Goal: Transaction & Acquisition: Purchase product/service

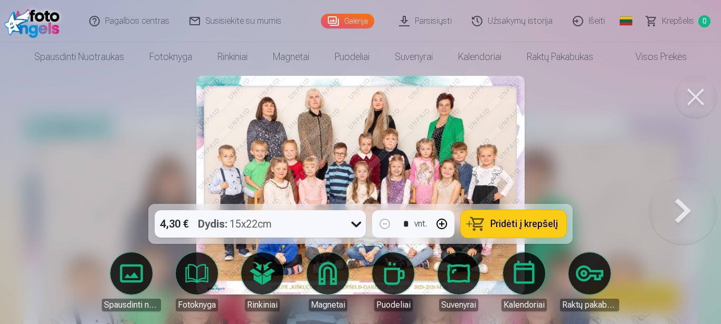
click at [354, 222] on icon at bounding box center [356, 224] width 17 height 17
click at [62, 193] on div at bounding box center [360, 162] width 721 height 324
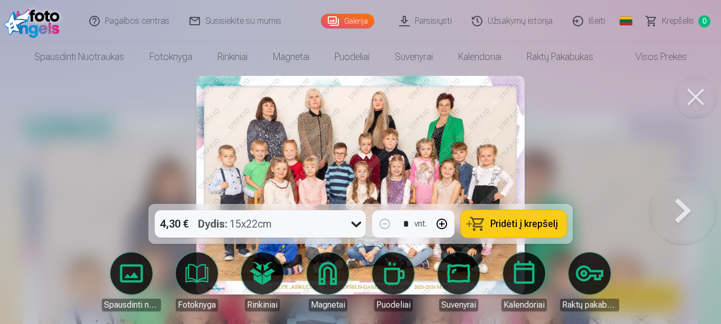
click at [527, 225] on span "Pridėti į krepšelį" at bounding box center [524, 223] width 68 height 9
click at [696, 194] on button at bounding box center [683, 185] width 68 height 16
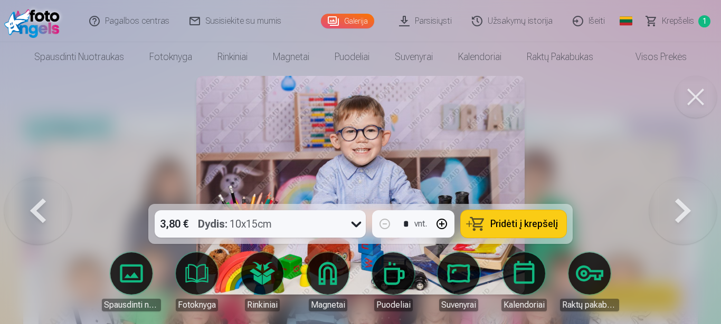
click at [356, 217] on icon at bounding box center [356, 224] width 17 height 17
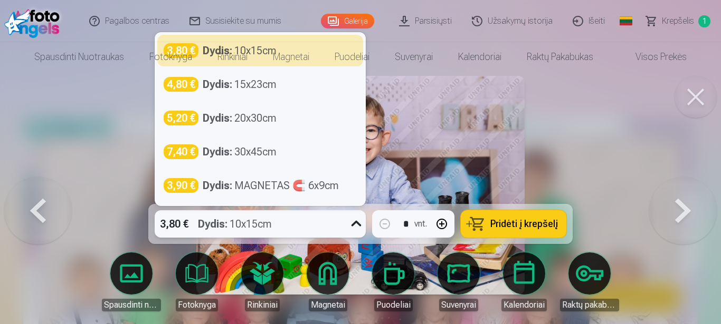
click at [595, 130] on div at bounding box center [360, 162] width 721 height 324
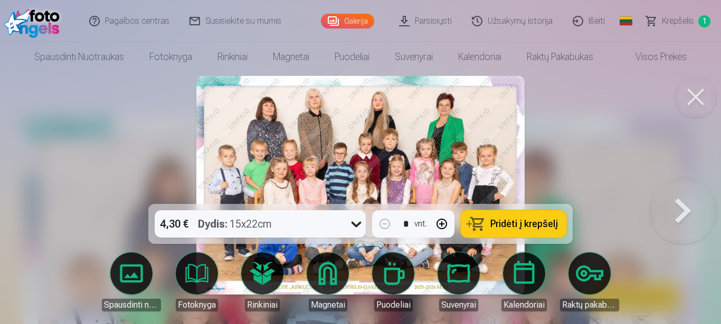
click at [675, 194] on button at bounding box center [683, 185] width 68 height 16
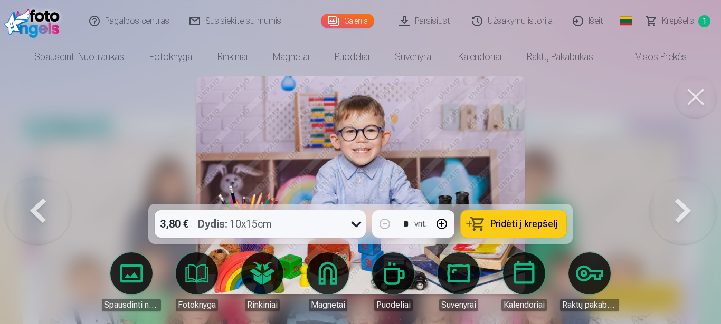
click at [673, 194] on button at bounding box center [683, 185] width 68 height 16
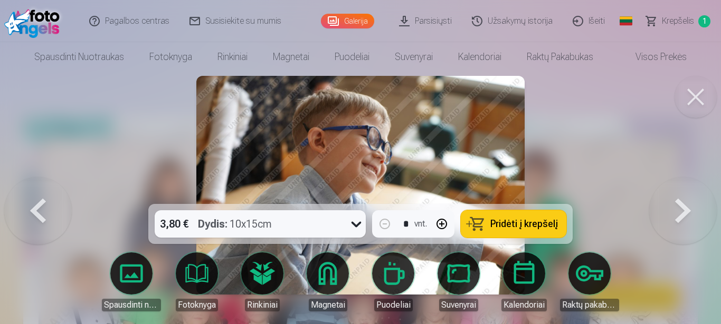
click at [673, 194] on button at bounding box center [683, 185] width 68 height 16
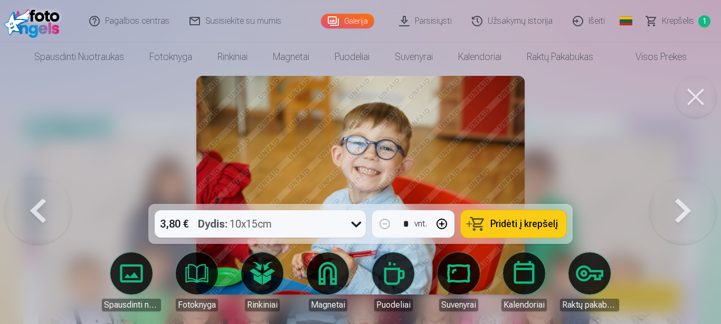
click at [673, 194] on button at bounding box center [683, 185] width 68 height 16
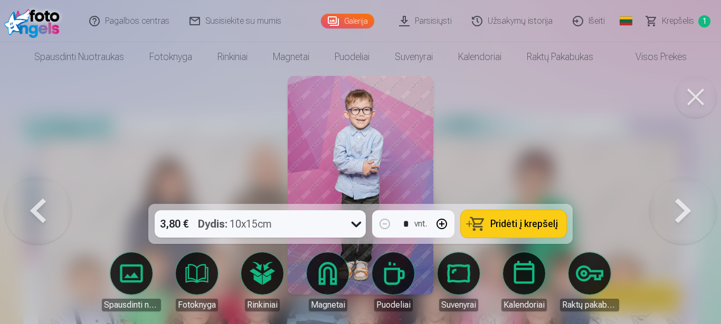
click at [673, 194] on button at bounding box center [683, 185] width 68 height 16
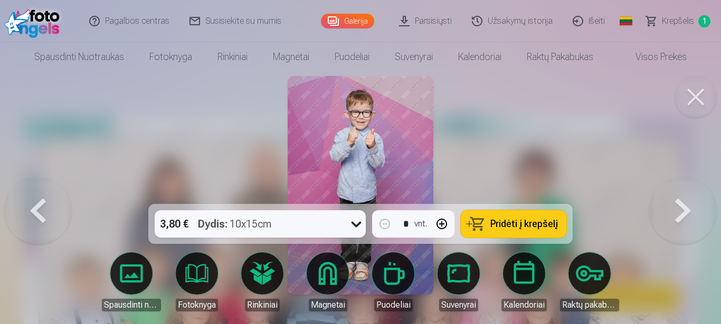
click at [673, 194] on button at bounding box center [683, 185] width 68 height 16
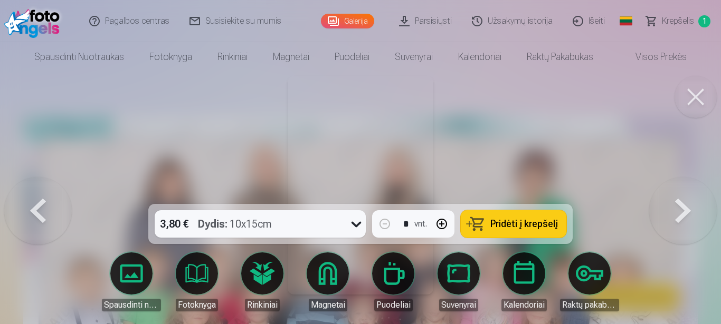
click at [673, 194] on button at bounding box center [683, 185] width 68 height 16
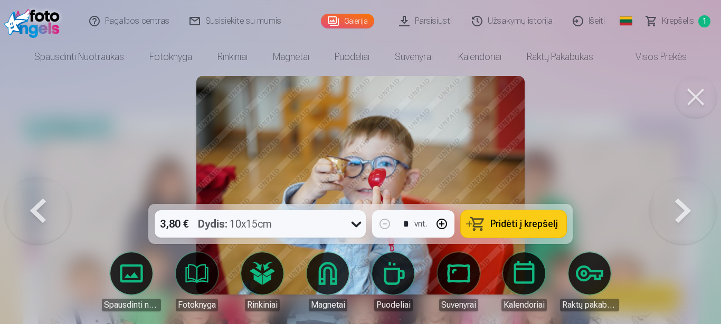
click at [673, 194] on button at bounding box center [683, 185] width 68 height 16
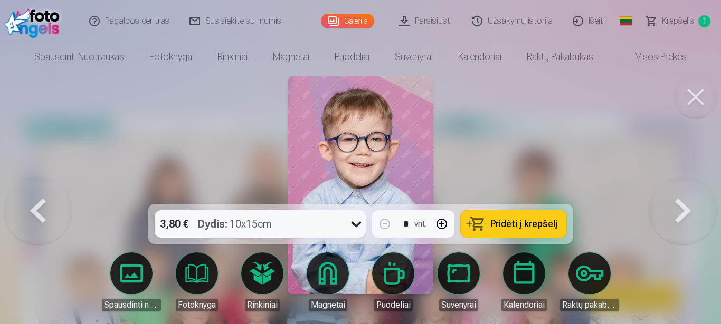
click at [673, 194] on button at bounding box center [683, 185] width 68 height 16
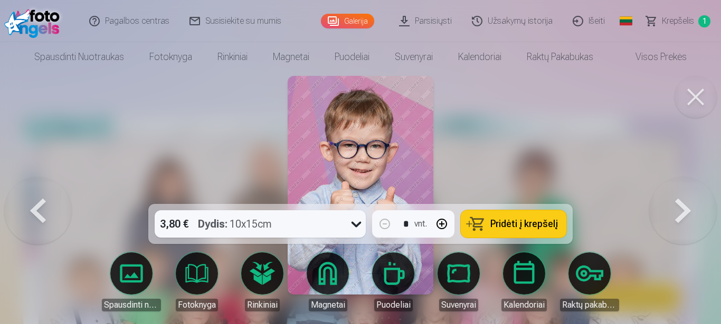
click at [673, 194] on button at bounding box center [683, 185] width 68 height 16
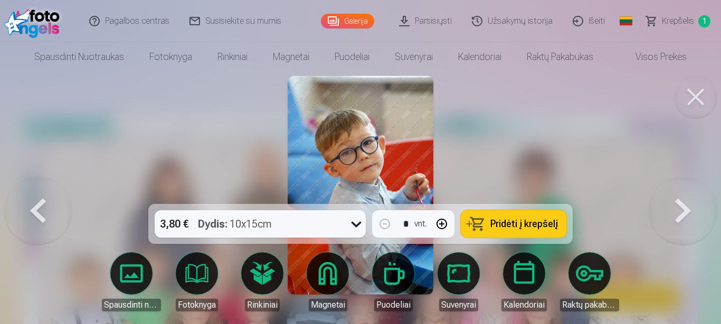
click at [673, 194] on button at bounding box center [683, 185] width 68 height 16
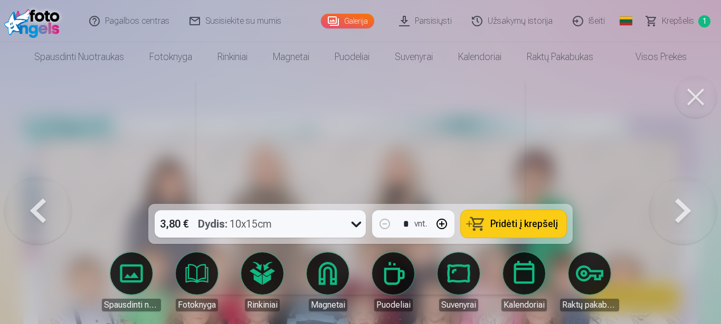
click at [673, 194] on button at bounding box center [683, 185] width 68 height 16
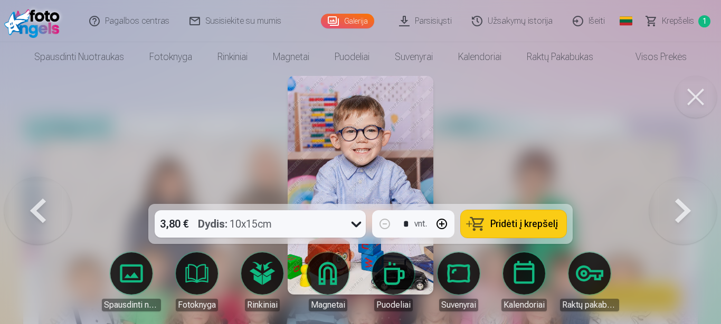
click at [673, 194] on button at bounding box center [683, 185] width 68 height 16
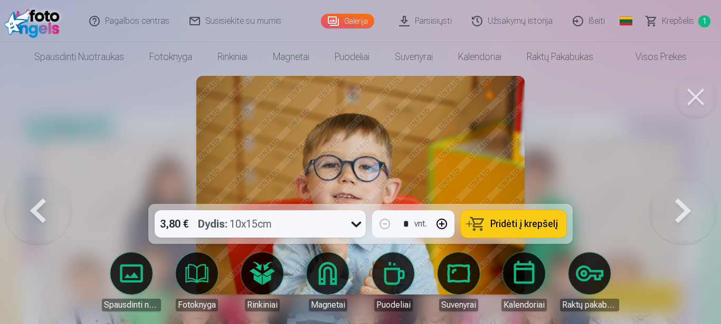
click at [444, 224] on button "button" at bounding box center [441, 224] width 25 height 25
type input "*"
click at [688, 194] on button at bounding box center [683, 185] width 68 height 16
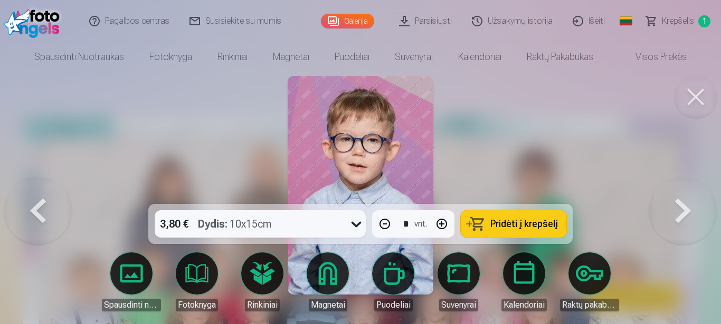
click at [405, 180] on img at bounding box center [360, 185] width 146 height 219
click at [709, 90] on button at bounding box center [695, 97] width 42 height 42
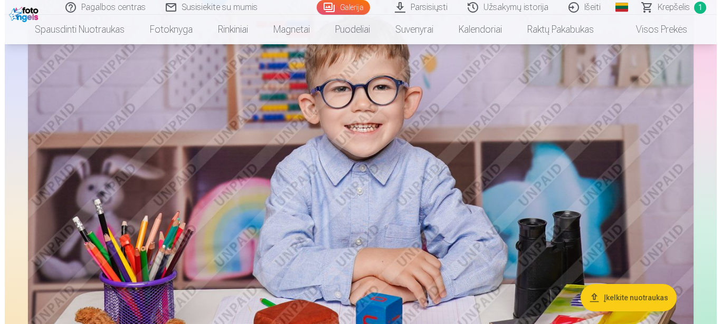
scroll to position [646, 0]
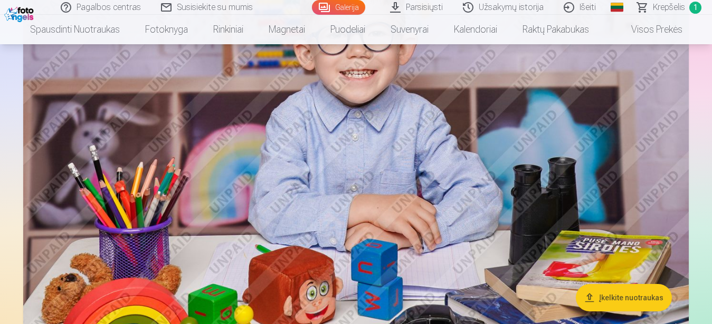
click at [422, 230] on img at bounding box center [355, 143] width 665 height 443
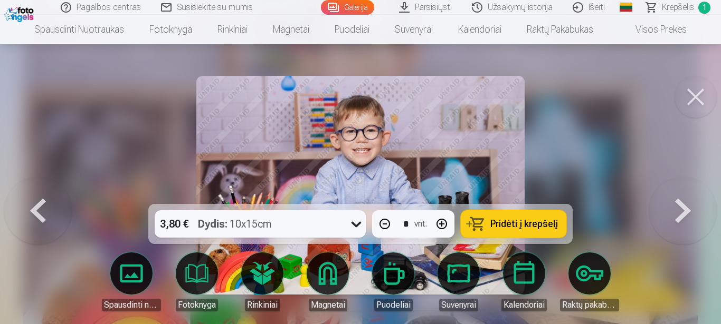
click at [699, 93] on button at bounding box center [695, 97] width 42 height 42
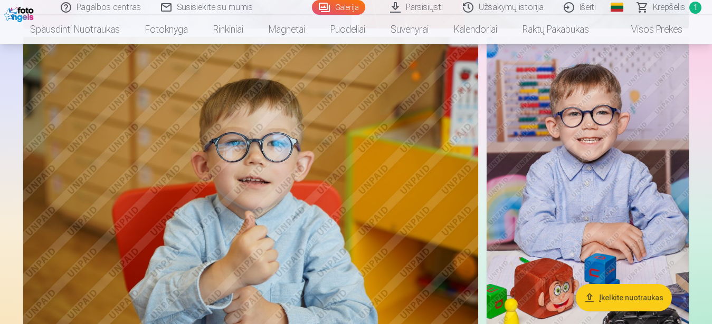
click at [563, 177] on img at bounding box center [587, 188] width 202 height 303
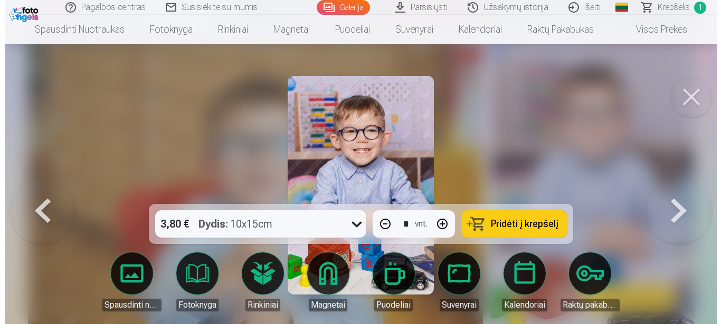
scroll to position [3094, 0]
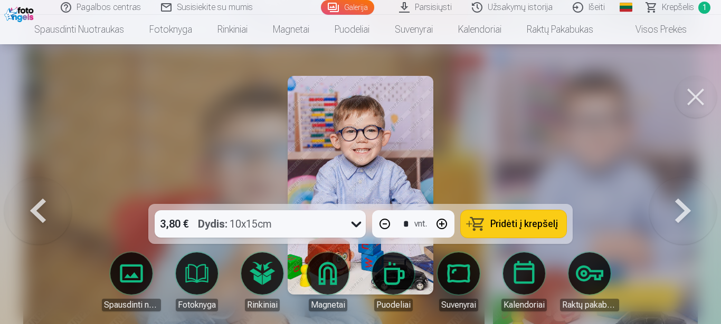
click at [693, 98] on button at bounding box center [695, 97] width 42 height 42
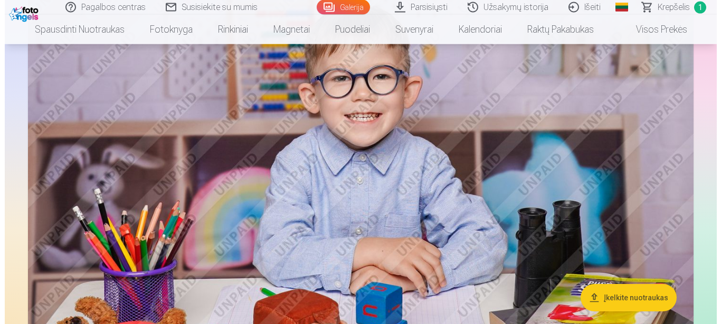
scroll to position [585, 0]
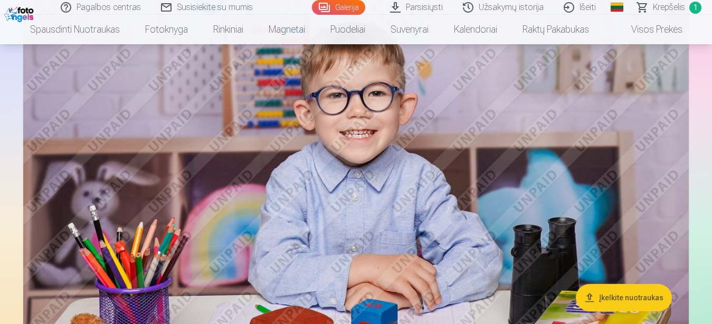
click at [438, 206] on img at bounding box center [355, 204] width 665 height 443
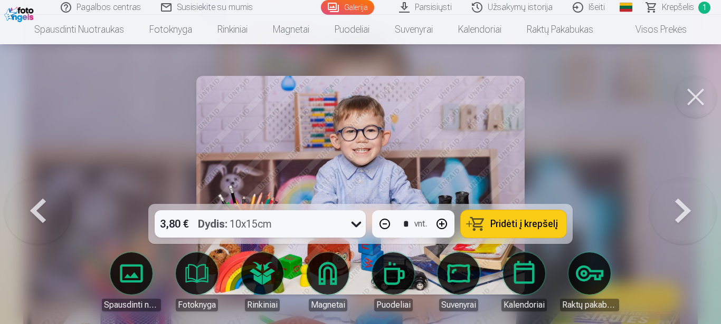
click at [386, 227] on button "button" at bounding box center [384, 224] width 25 height 25
click at [513, 222] on span "Pridėti į krepšelį" at bounding box center [524, 223] width 68 height 9
type input "*"
click at [701, 80] on button at bounding box center [695, 97] width 42 height 42
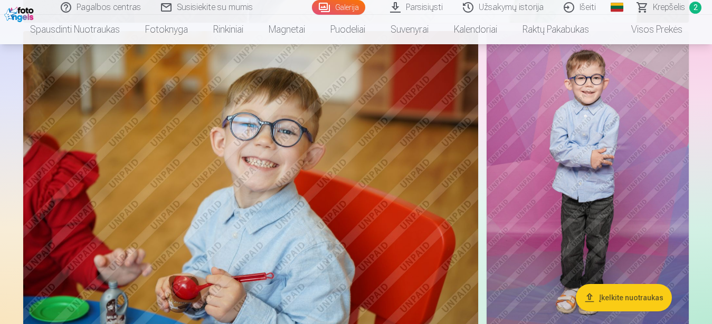
scroll to position [1494, 0]
click at [266, 207] on img at bounding box center [250, 182] width 455 height 303
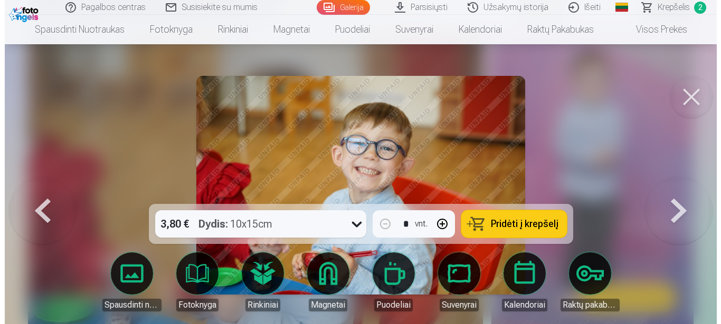
scroll to position [1452, 0]
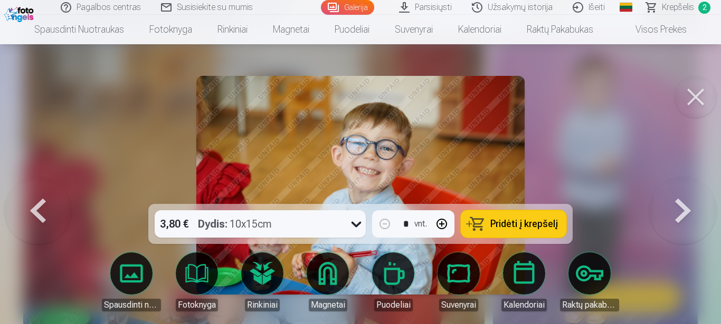
click at [535, 223] on span "Pridėti į krepšelį" at bounding box center [524, 223] width 68 height 9
click at [705, 101] on button at bounding box center [695, 97] width 42 height 42
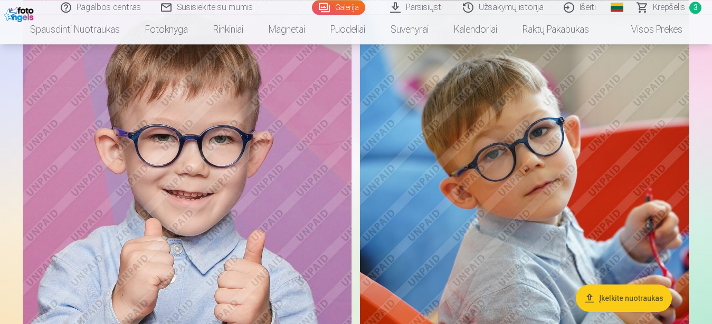
scroll to position [2678, 0]
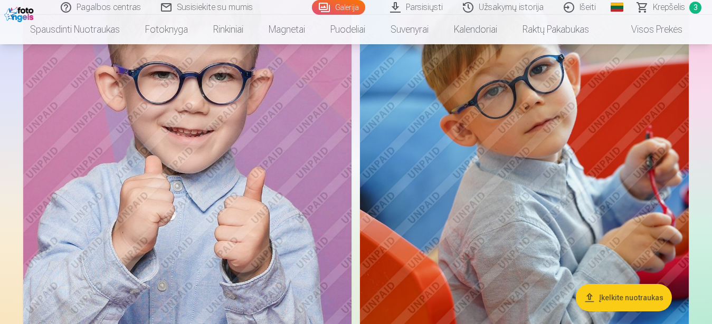
click at [485, 180] on img at bounding box center [524, 164] width 329 height 493
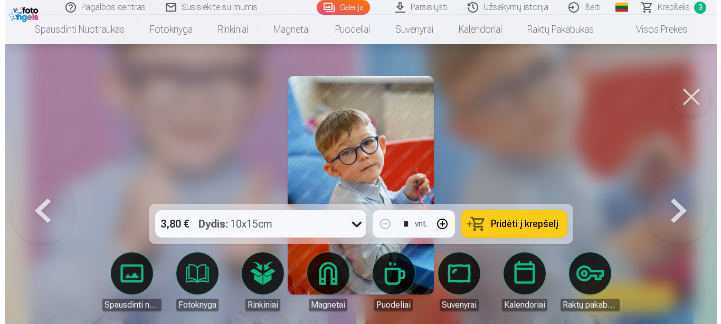
scroll to position [2711, 0]
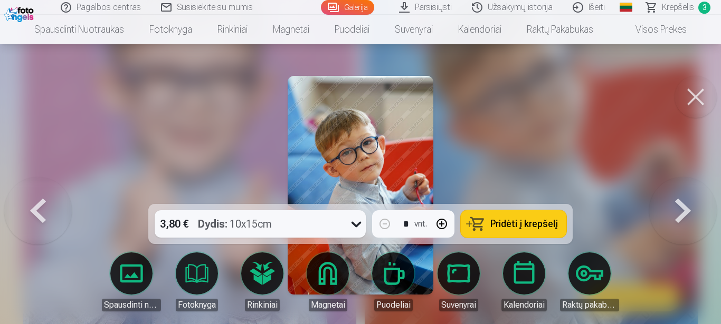
click at [517, 220] on span "Pridėti į krepšelį" at bounding box center [524, 223] width 68 height 9
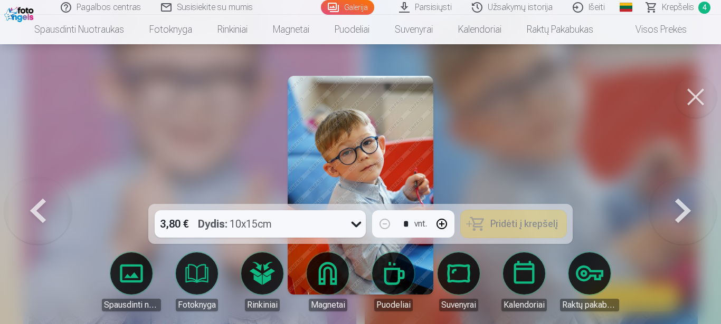
click at [705, 85] on button at bounding box center [695, 97] width 42 height 42
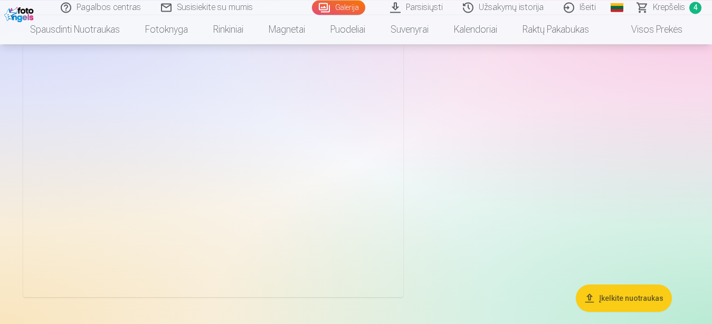
scroll to position [3969, 0]
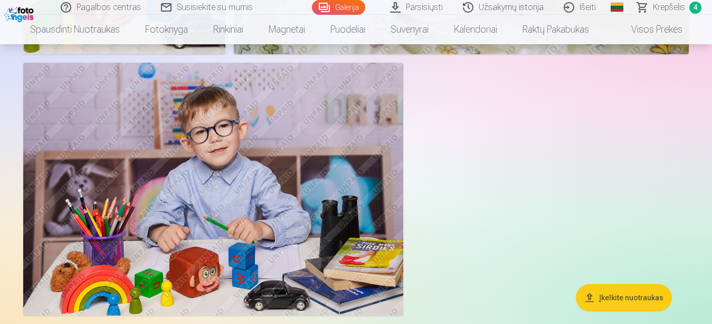
click at [670, 12] on span "Krepšelis" at bounding box center [668, 7] width 32 height 13
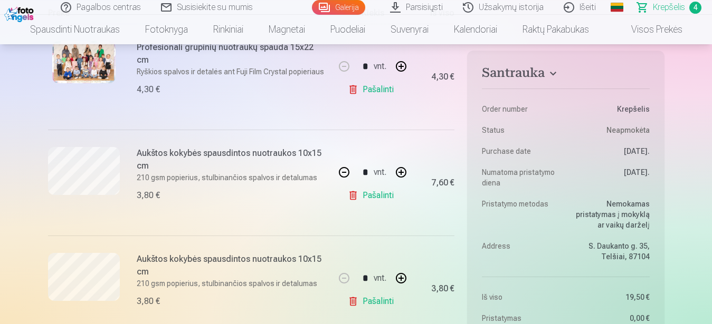
scroll to position [215, 0]
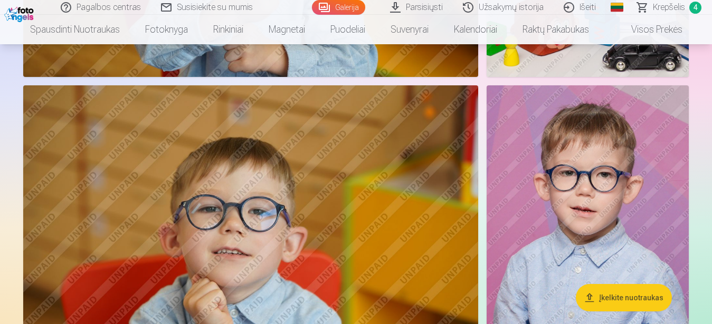
scroll to position [3377, 0]
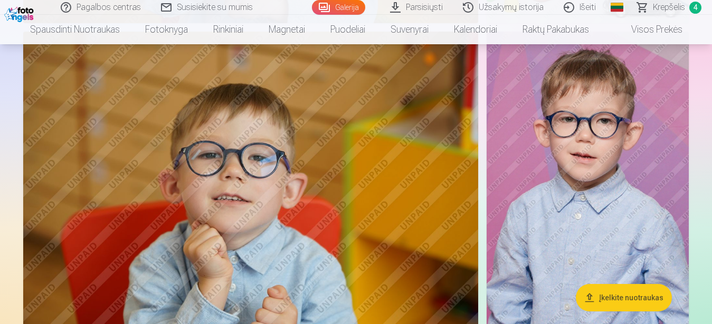
click at [693, 6] on span "4" at bounding box center [695, 8] width 12 height 12
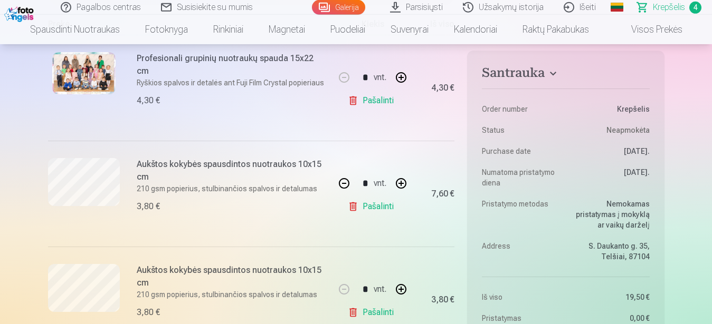
scroll to position [215, 0]
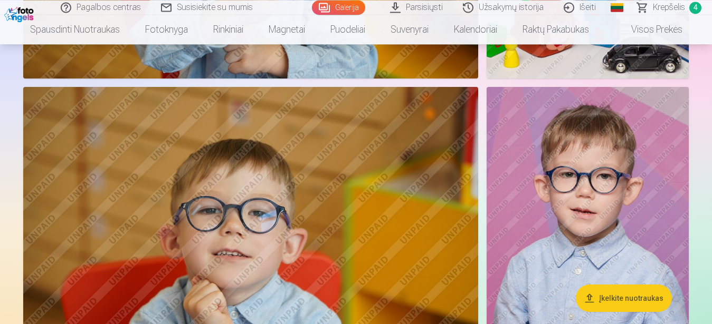
scroll to position [3377, 0]
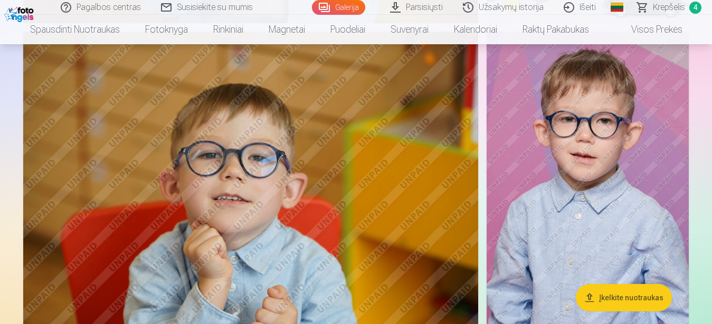
click at [286, 179] on img at bounding box center [250, 183] width 455 height 303
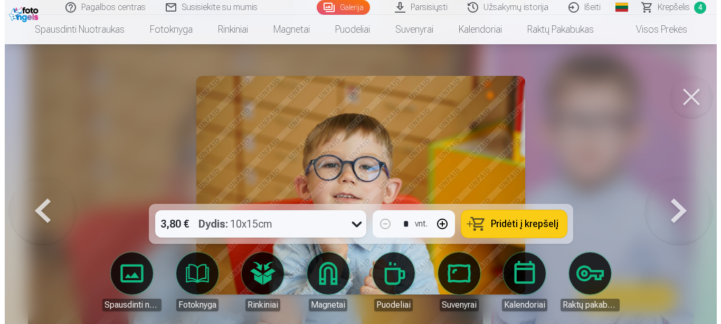
scroll to position [3417, 0]
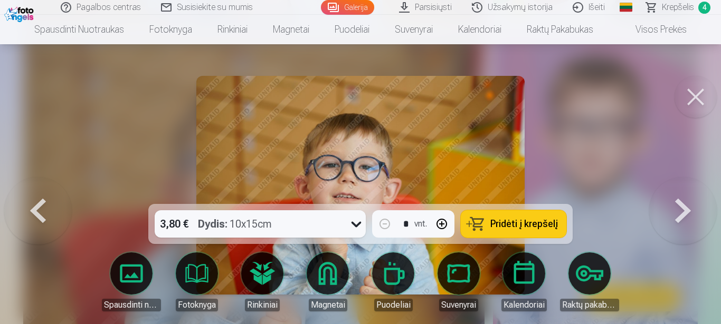
click at [502, 221] on span "Pridėti į krepšelį" at bounding box center [524, 223] width 68 height 9
click at [696, 7] on link "Krepšelis 5" at bounding box center [678, 7] width 84 height 15
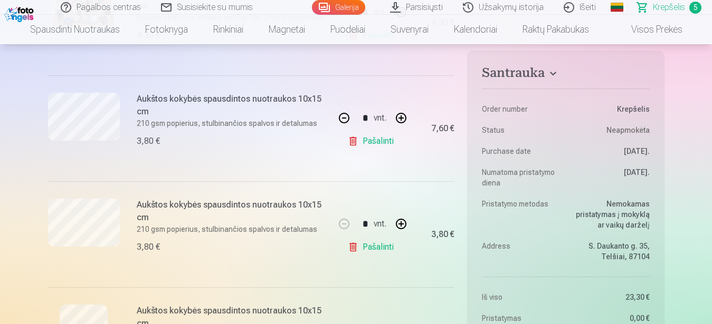
scroll to position [269, 0]
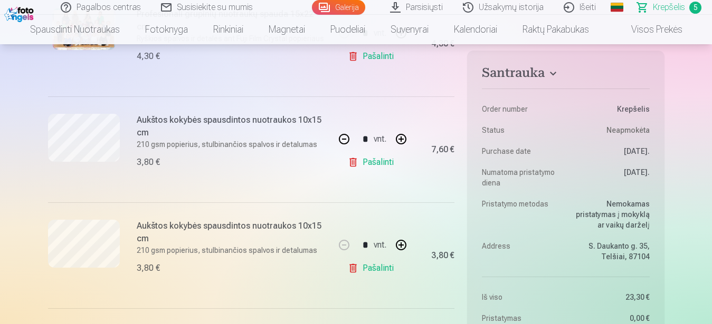
click at [417, 8] on link "Parsisiųsti" at bounding box center [416, 7] width 73 height 15
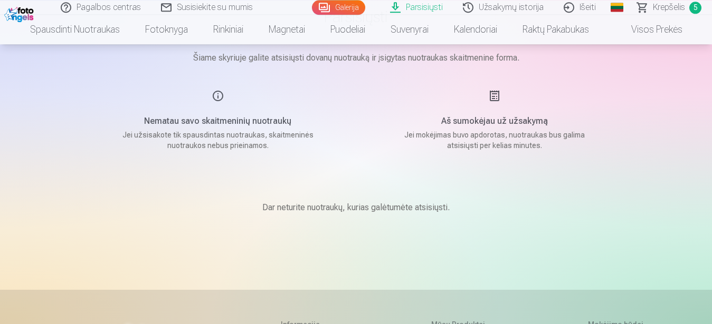
scroll to position [108, 0]
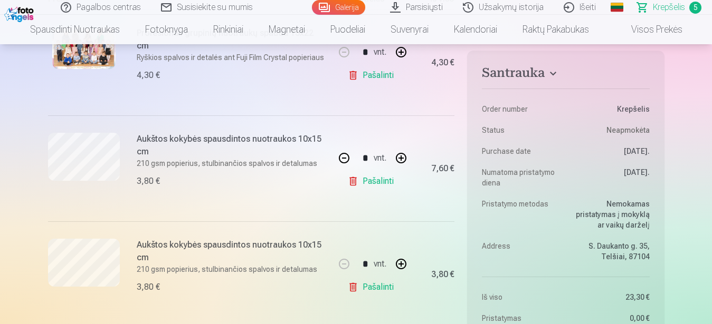
scroll to position [269, 0]
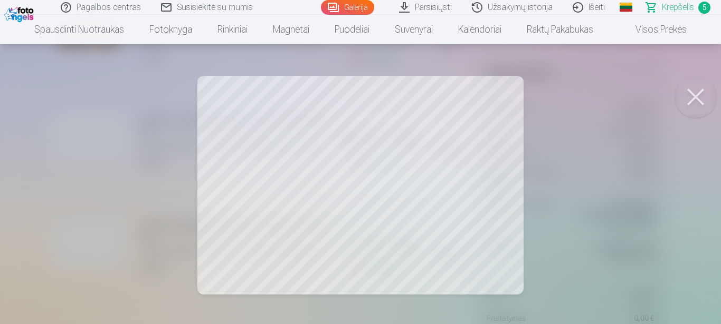
drag, startPoint x: 689, startPoint y: 97, endPoint x: 621, endPoint y: 103, distance: 67.8
click at [688, 96] on button at bounding box center [695, 97] width 42 height 42
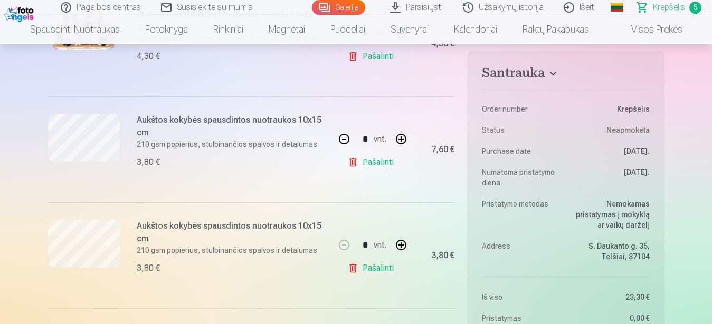
click at [348, 137] on button "button" at bounding box center [343, 139] width 25 height 25
type input "*"
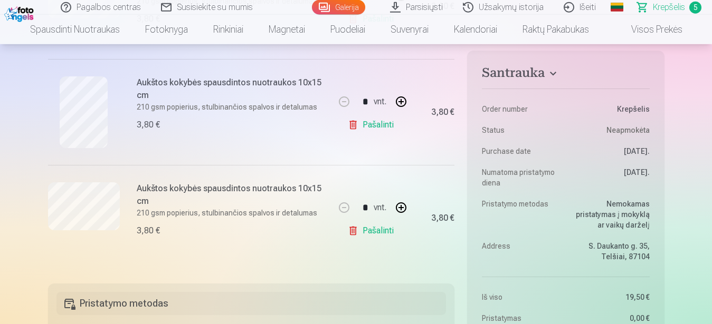
scroll to position [538, 0]
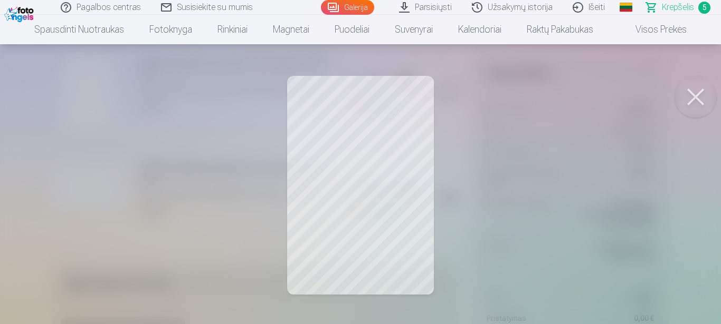
click at [218, 94] on div at bounding box center [360, 162] width 721 height 324
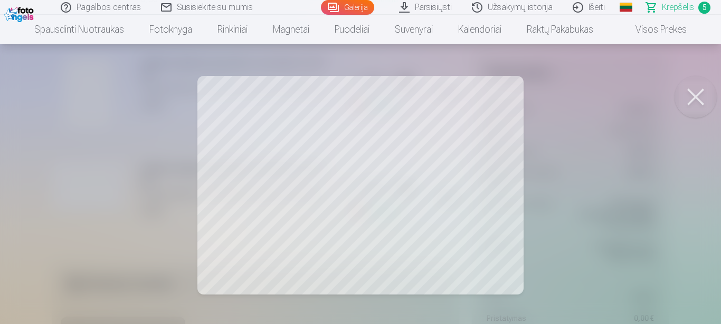
click at [105, 147] on div at bounding box center [360, 162] width 721 height 324
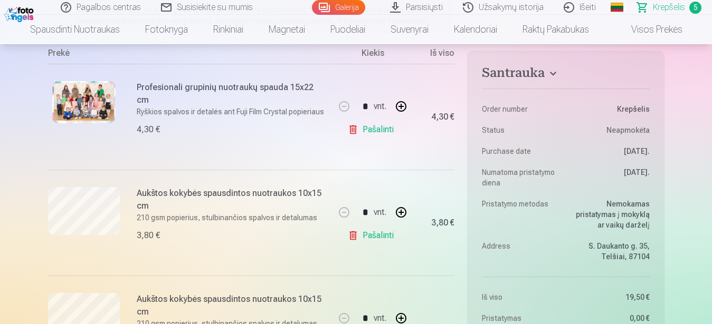
scroll to position [161, 0]
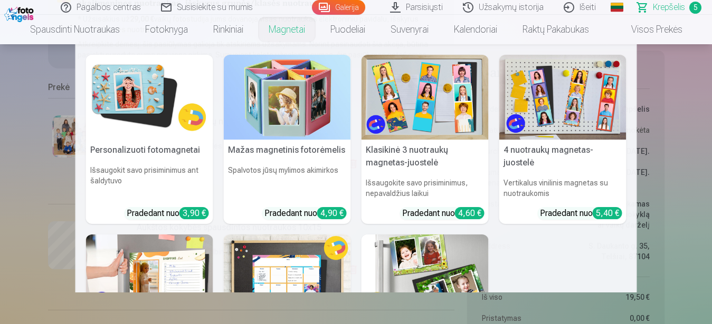
click at [302, 31] on link "Magnetai" at bounding box center [287, 30] width 62 height 30
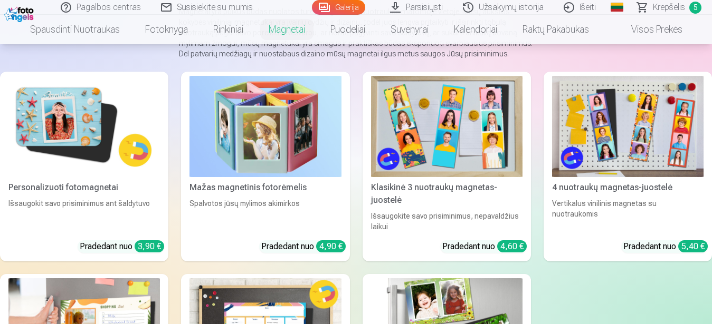
scroll to position [108, 0]
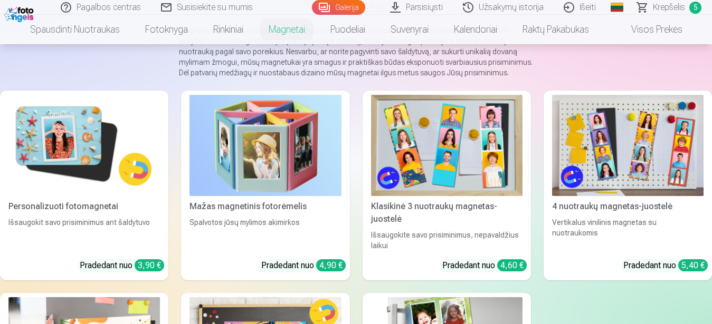
click at [96, 162] on img at bounding box center [83, 145] width 151 height 101
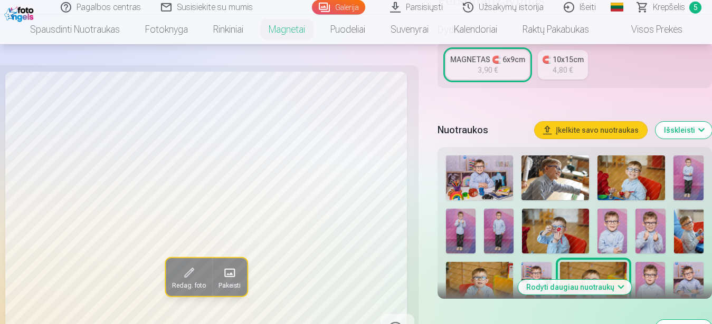
scroll to position [269, 0]
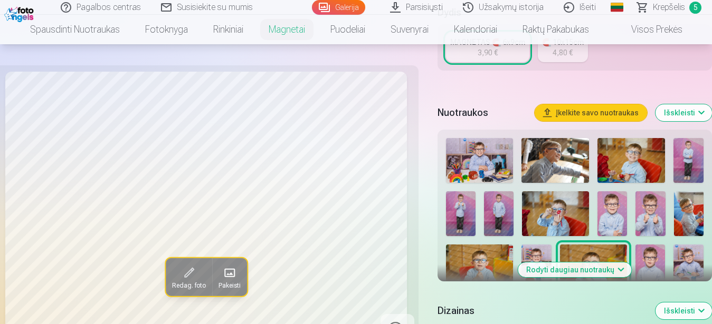
click at [647, 204] on img at bounding box center [650, 213] width 30 height 44
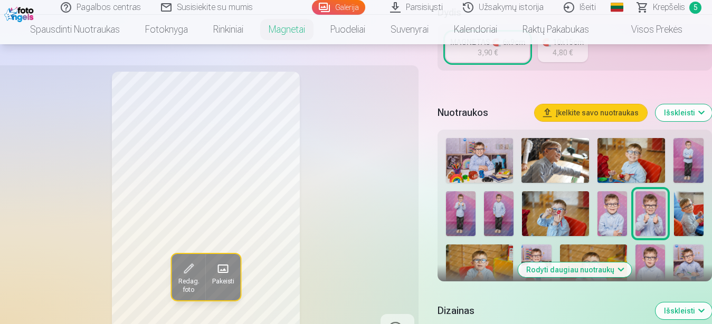
click at [689, 205] on img at bounding box center [689, 213] width 30 height 45
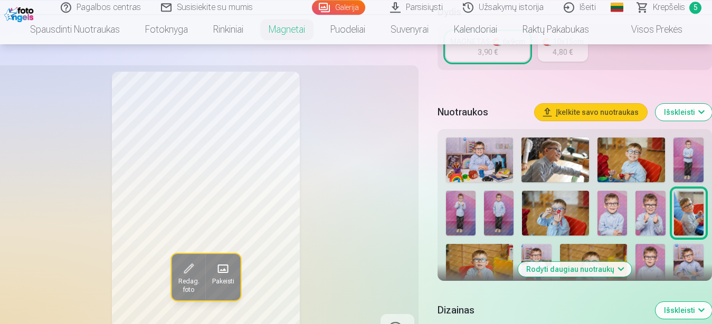
scroll to position [323, 0]
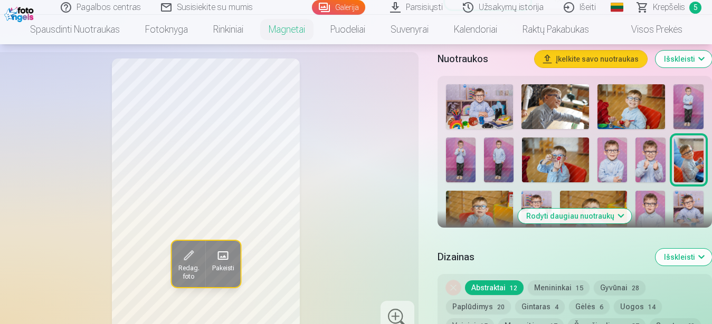
click at [610, 209] on button "Rodyti daugiau nuotraukų" at bounding box center [573, 216] width 113 height 15
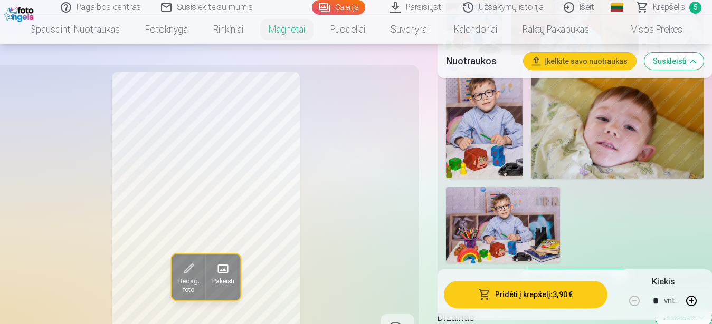
scroll to position [753, 0]
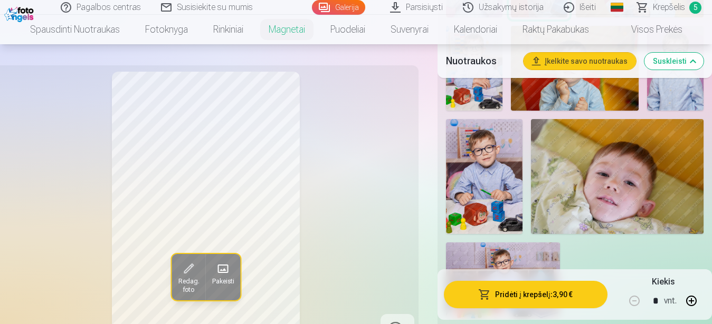
click at [504, 184] on img at bounding box center [484, 176] width 76 height 115
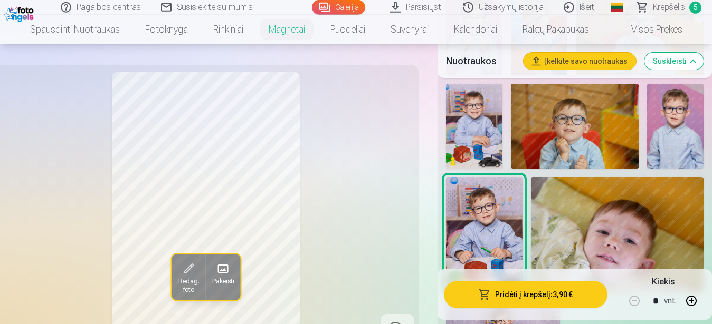
scroll to position [646, 0]
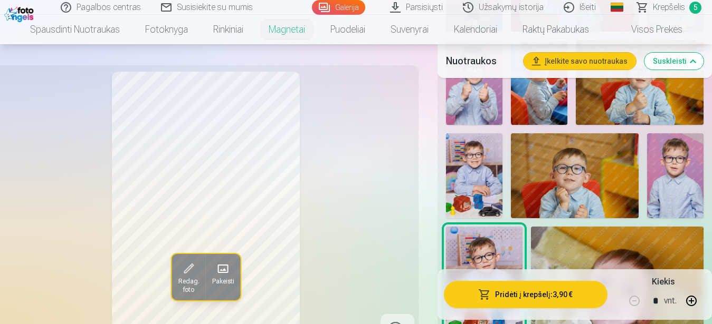
click at [499, 186] on img at bounding box center [474, 175] width 56 height 85
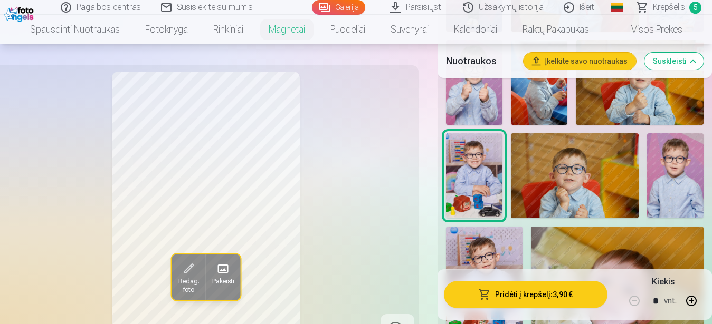
click at [667, 171] on img at bounding box center [675, 175] width 56 height 85
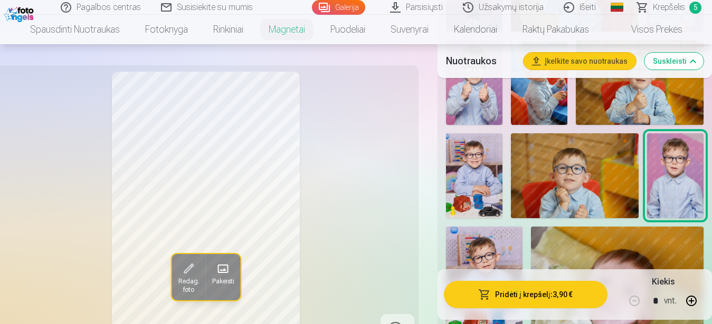
click at [492, 177] on img at bounding box center [474, 175] width 56 height 85
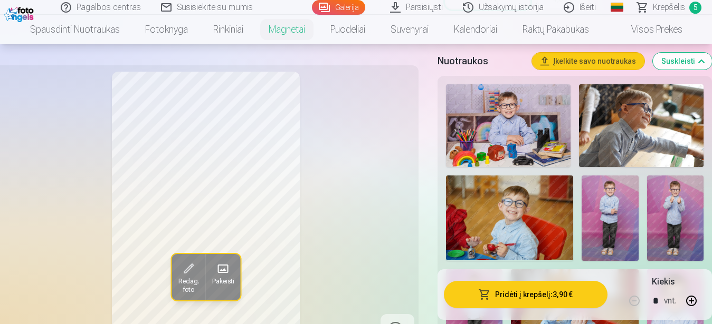
scroll to position [269, 0]
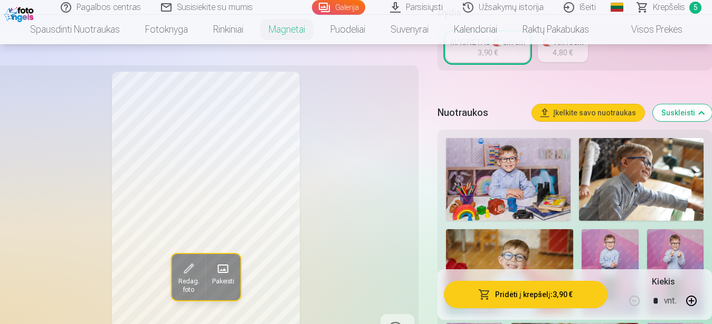
click at [498, 201] on img at bounding box center [508, 179] width 124 height 83
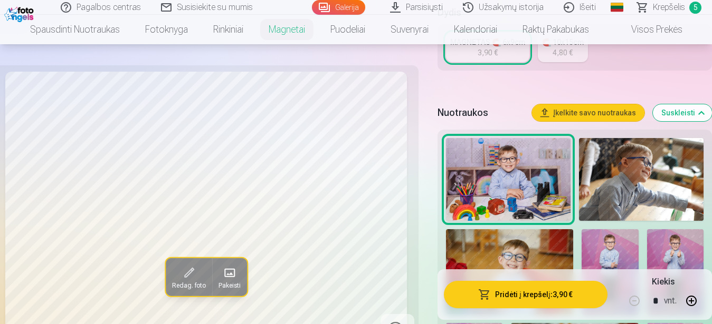
click at [602, 171] on img at bounding box center [641, 179] width 124 height 83
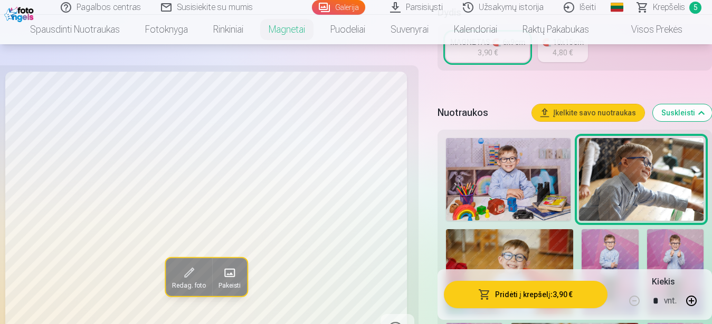
click at [540, 184] on img at bounding box center [508, 179] width 124 height 83
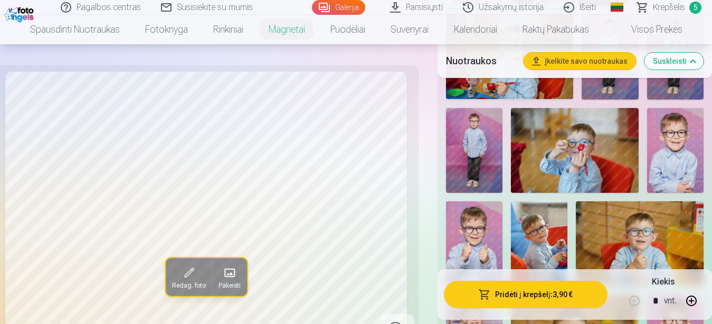
scroll to position [538, 0]
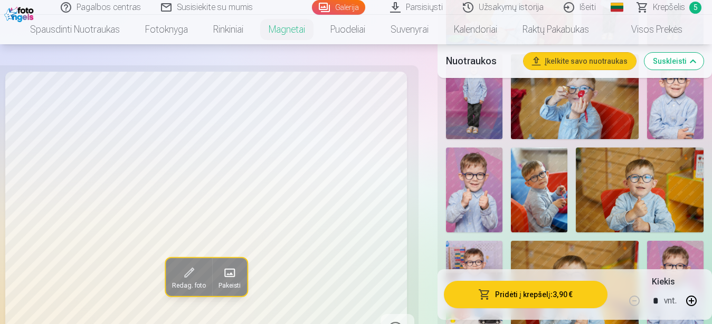
click at [559, 184] on img at bounding box center [539, 190] width 56 height 85
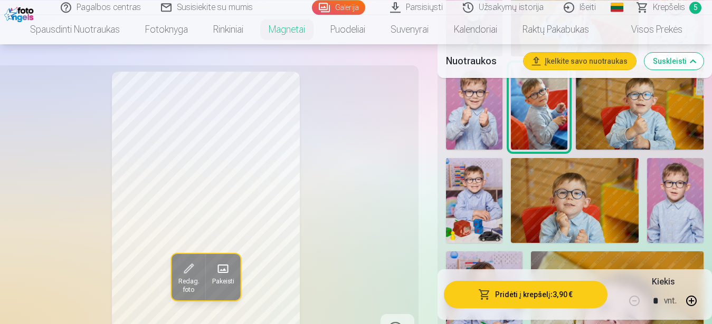
scroll to position [646, 0]
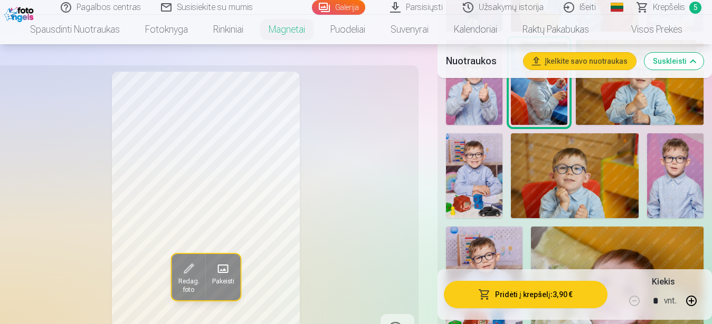
click at [553, 178] on img at bounding box center [575, 175] width 128 height 85
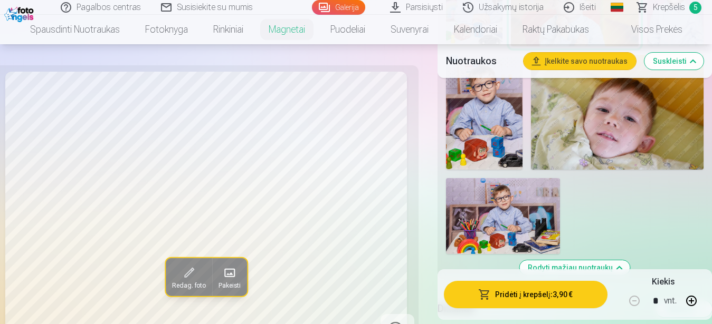
scroll to position [807, 0]
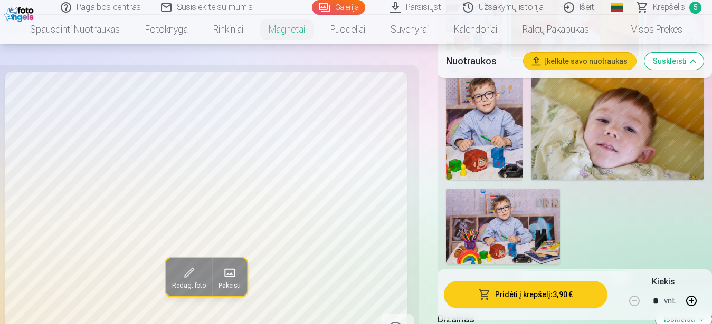
click at [669, 57] on button "Suskleisti" at bounding box center [673, 61] width 59 height 17
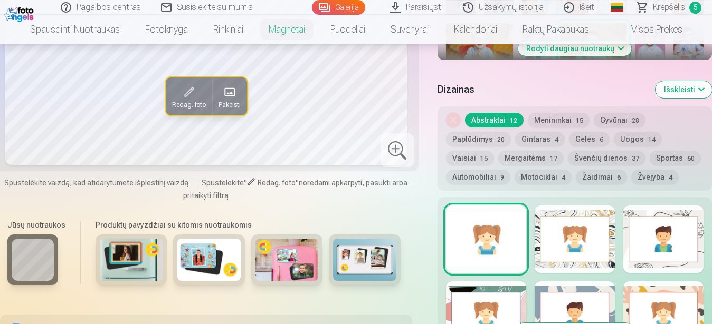
scroll to position [501, 0]
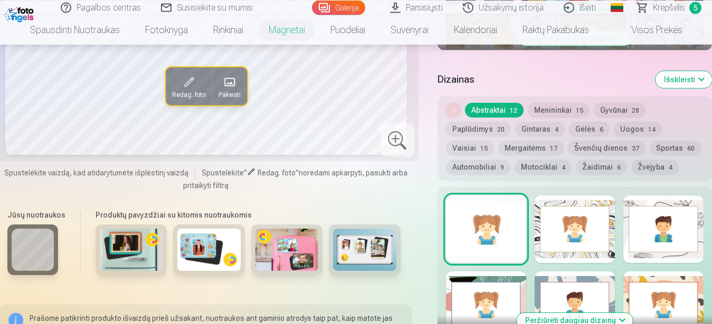
click at [604, 218] on div at bounding box center [574, 230] width 80 height 68
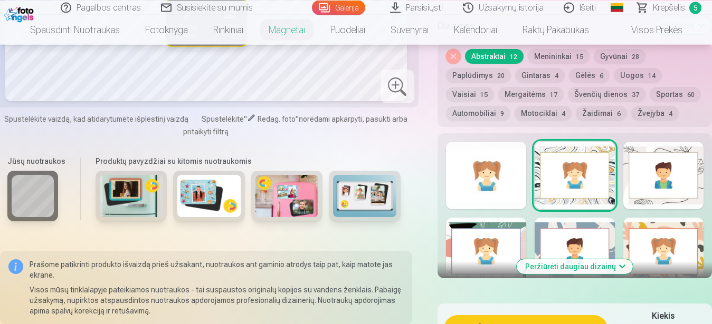
scroll to position [500, 0]
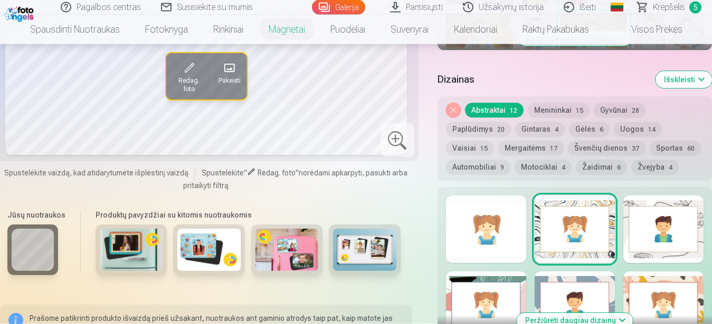
click at [449, 103] on button "Nuimkite dizainą" at bounding box center [453, 110] width 15 height 15
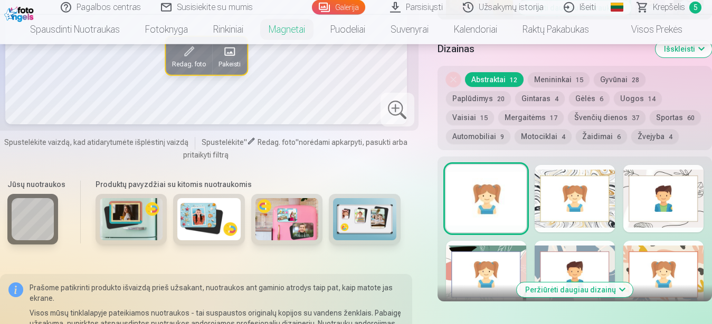
scroll to position [532, 0]
click at [489, 130] on button "Automobiliai 9" at bounding box center [478, 136] width 64 height 15
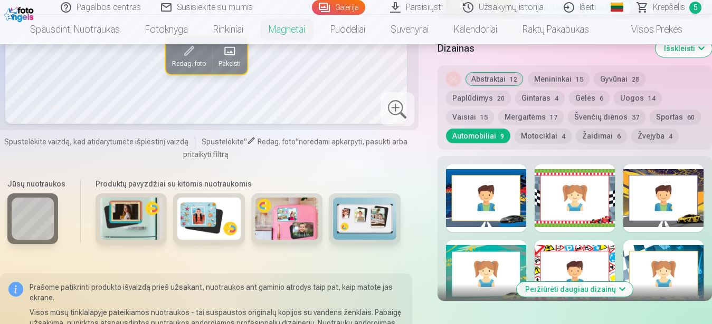
click at [561, 133] on span "4" at bounding box center [563, 136] width 4 height 7
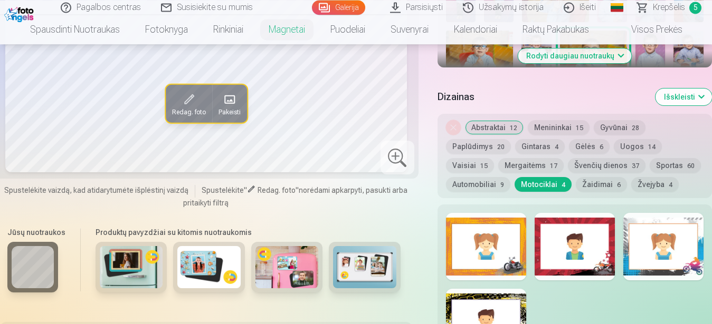
scroll to position [478, 0]
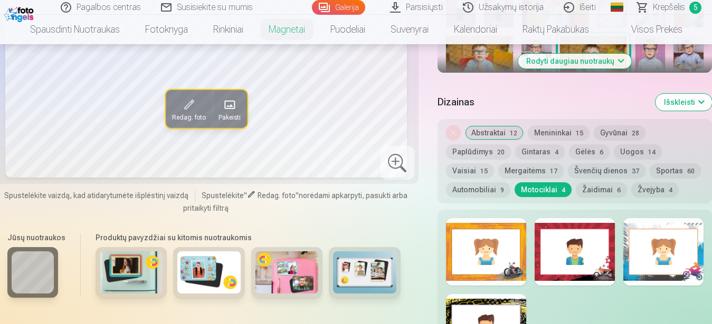
click at [541, 145] on button "Gintaras 4" at bounding box center [540, 152] width 50 height 15
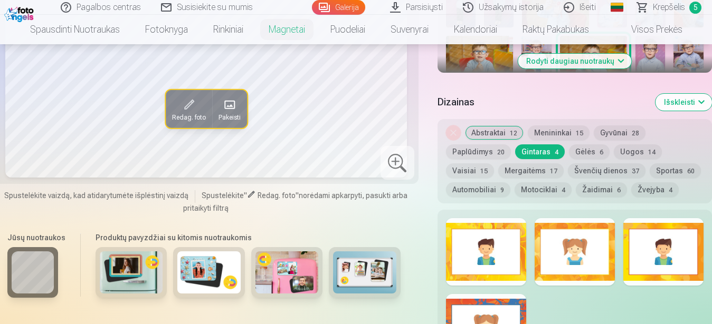
click at [482, 145] on button "Paplūdimys 20" at bounding box center [478, 152] width 65 height 15
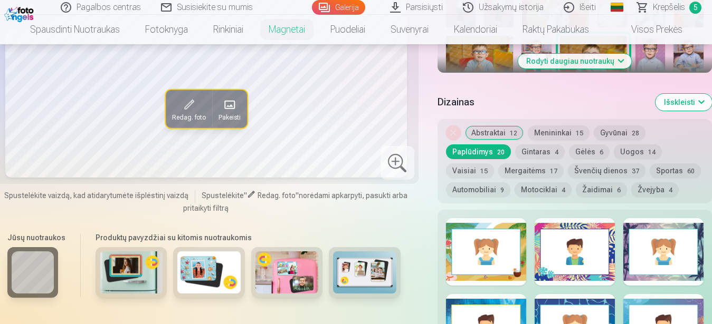
click at [616, 126] on button "Gyvūnai 28" at bounding box center [619, 133] width 52 height 15
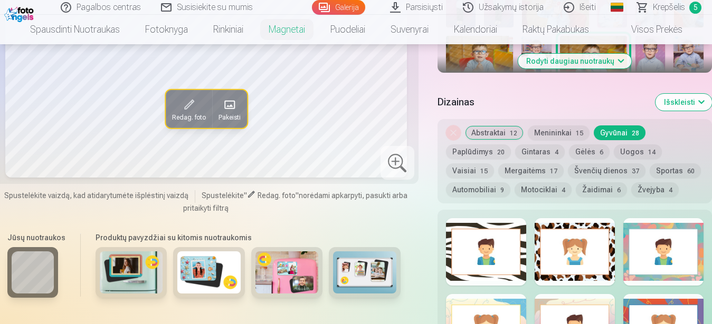
click at [625, 147] on button "Uogos 14" at bounding box center [637, 152] width 48 height 15
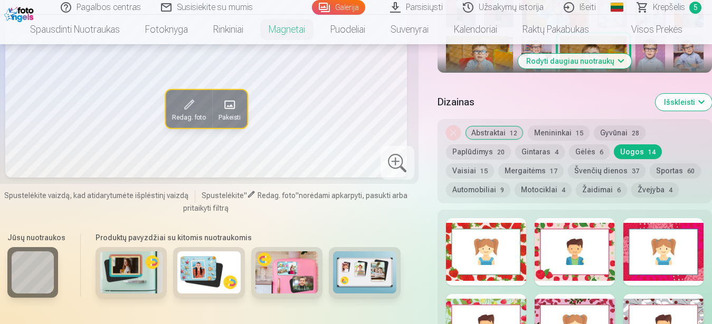
click at [599, 149] on span "6" at bounding box center [601, 152] width 4 height 7
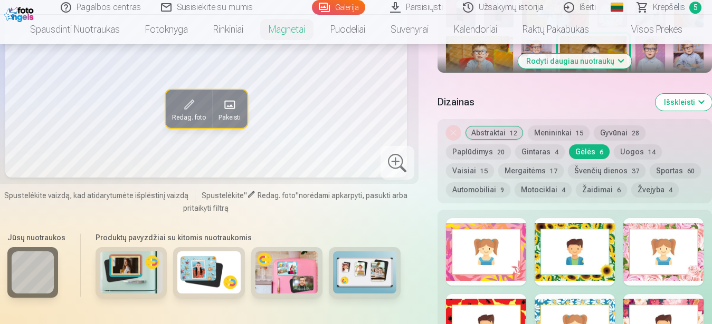
click at [649, 164] on button "Sportas 60" at bounding box center [674, 171] width 51 height 15
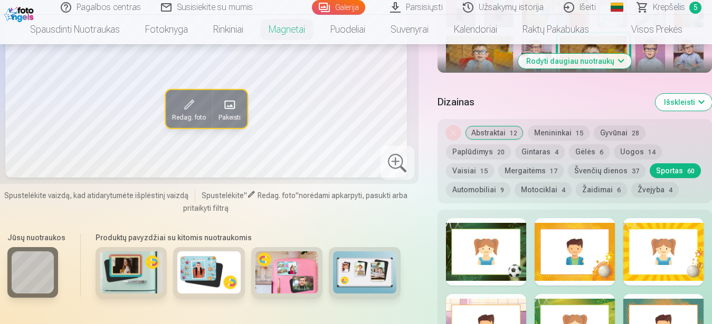
drag, startPoint x: 463, startPoint y: 121, endPoint x: 456, endPoint y: 125, distance: 8.1
click at [462, 122] on div "Nuimkite dizainą Abstraktai 12 Menininkai 15 Gyvūnai 28 Paplūdimys 20 Gintaras …" at bounding box center [574, 161] width 274 height 84
click at [472, 126] on button "Abstraktai 12" at bounding box center [494, 133] width 59 height 15
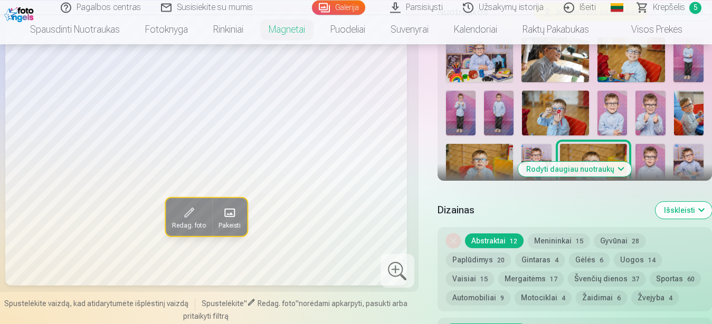
scroll to position [370, 0]
click at [696, 101] on img at bounding box center [689, 112] width 30 height 45
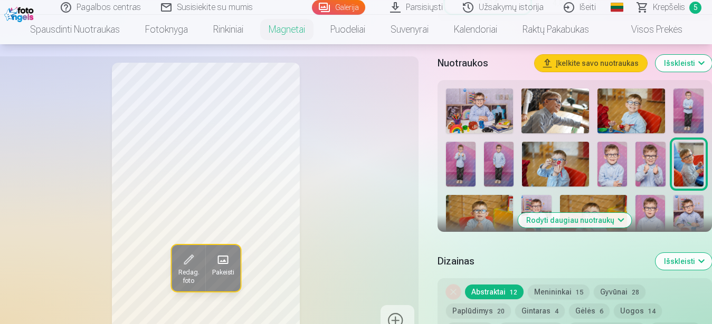
scroll to position [316, 0]
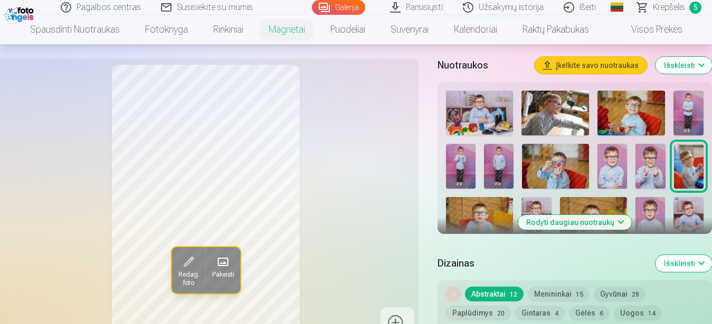
click at [623, 107] on img at bounding box center [631, 113] width 68 height 45
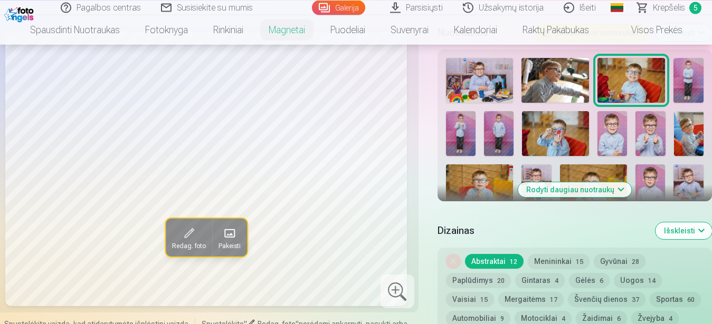
scroll to position [370, 0]
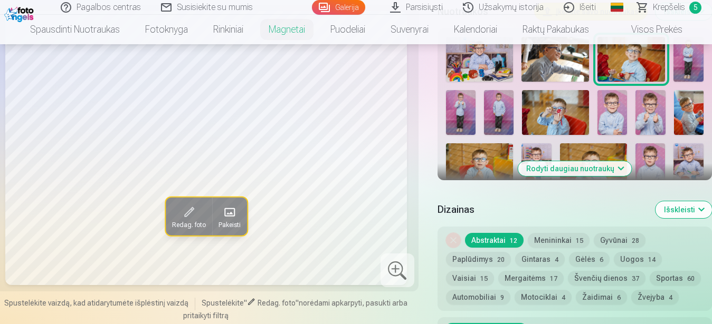
click at [617, 102] on img at bounding box center [612, 112] width 30 height 45
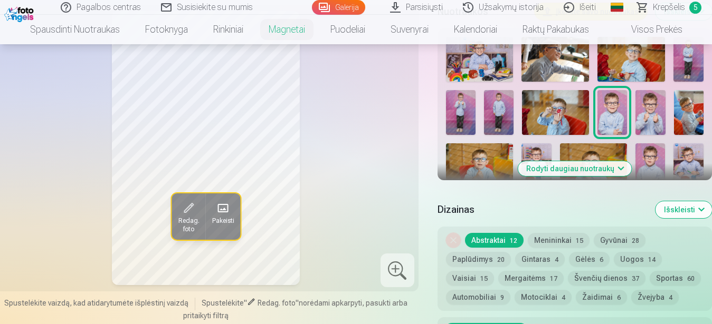
click at [642, 108] on img at bounding box center [650, 112] width 30 height 44
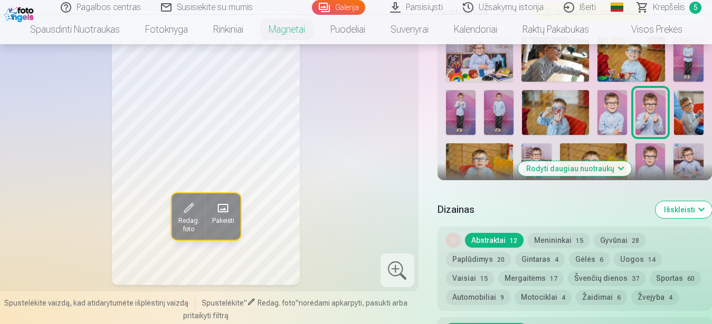
click at [680, 100] on img at bounding box center [689, 112] width 30 height 45
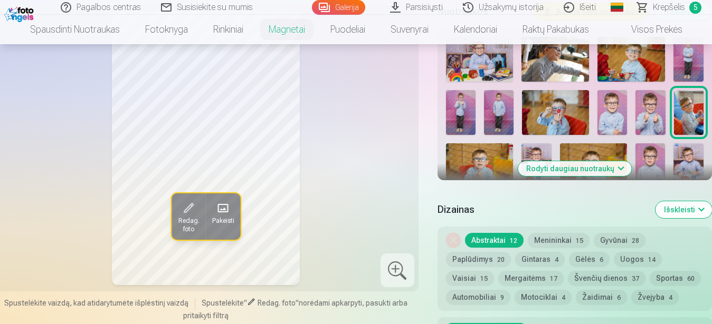
click at [598, 161] on button "Rodyti daugiau nuotraukų" at bounding box center [573, 168] width 113 height 15
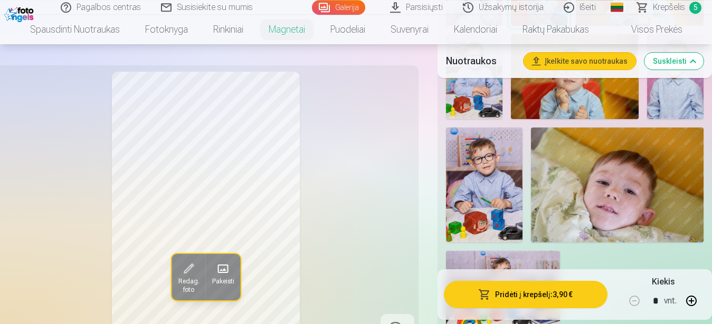
scroll to position [747, 0]
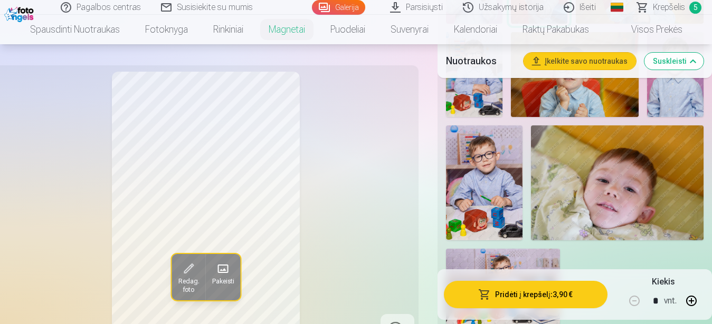
click at [484, 193] on img at bounding box center [484, 183] width 76 height 115
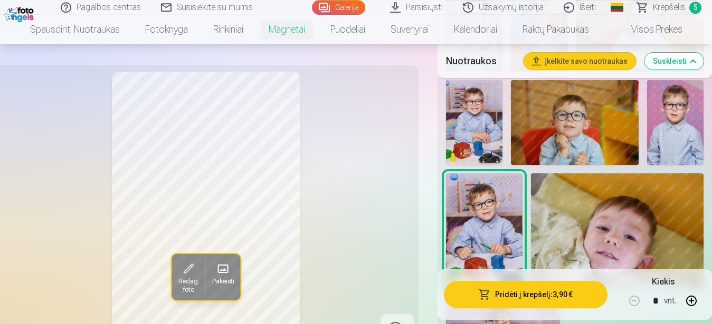
scroll to position [693, 0]
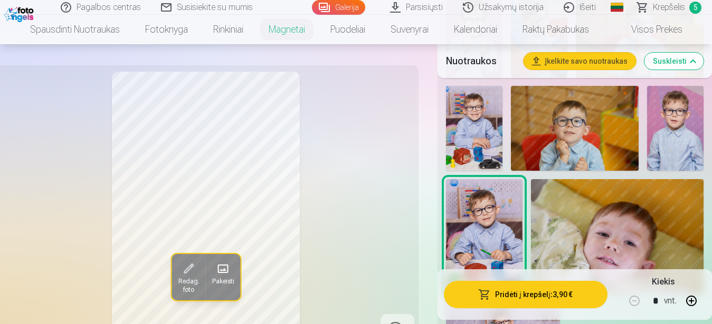
click at [584, 155] on img at bounding box center [575, 128] width 128 height 85
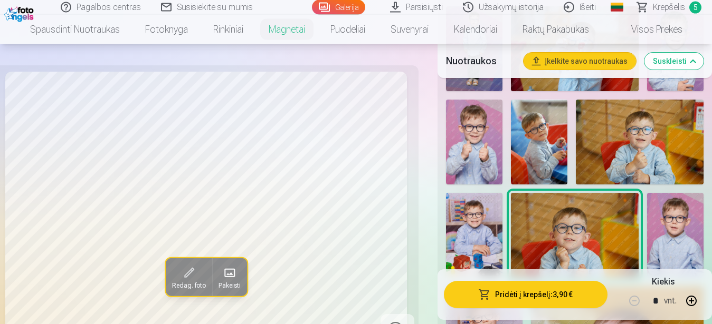
scroll to position [585, 0]
click at [564, 154] on img at bounding box center [539, 142] width 56 height 85
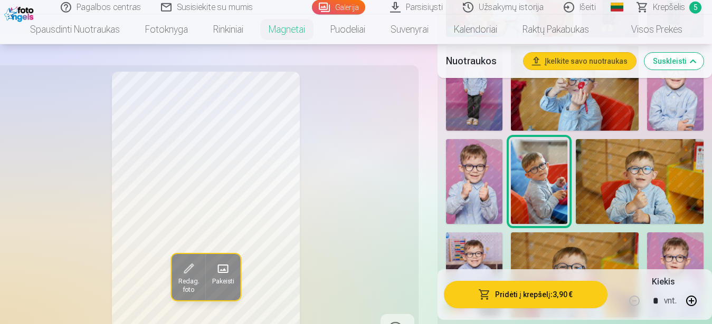
scroll to position [478, 0]
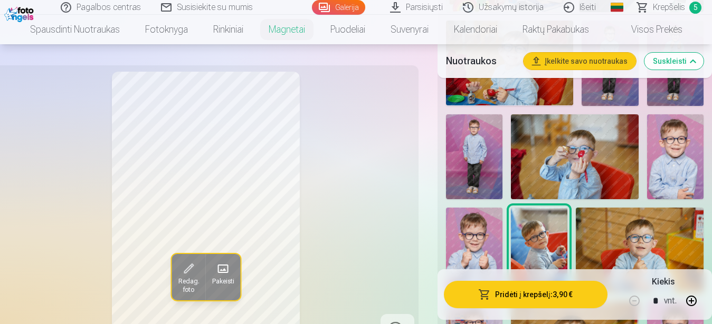
click at [680, 64] on button "Suskleisti" at bounding box center [673, 61] width 59 height 17
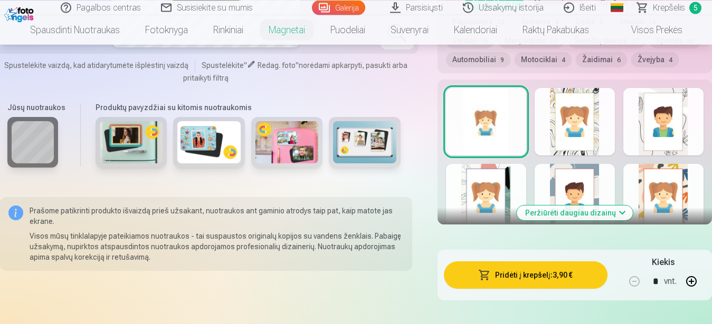
scroll to position [554, 0]
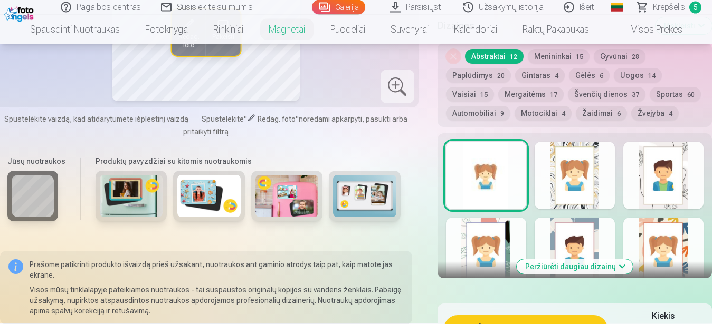
click at [585, 232] on div at bounding box center [574, 252] width 80 height 68
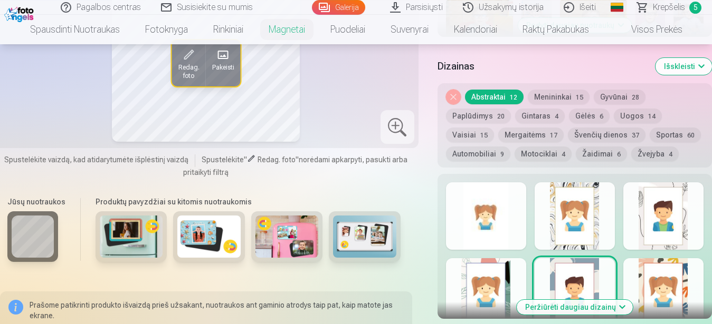
scroll to position [554, 0]
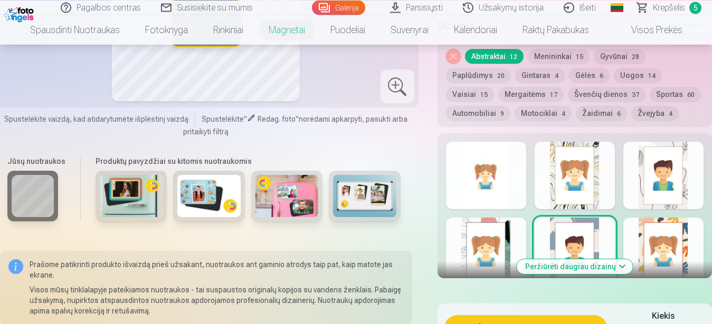
click at [602, 260] on button "Peržiūrėti daugiau dizainų" at bounding box center [574, 267] width 116 height 15
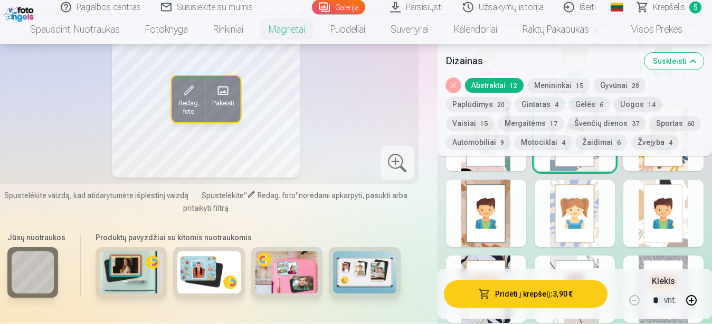
scroll to position [770, 0]
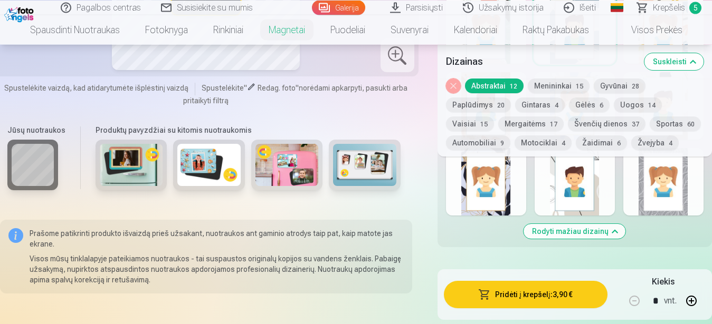
click at [595, 198] on div at bounding box center [574, 182] width 80 height 68
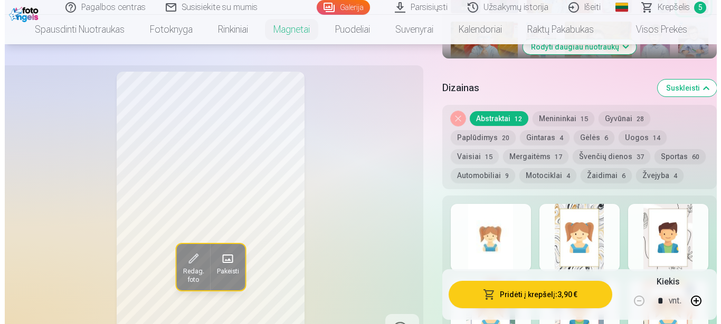
scroll to position [501, 0]
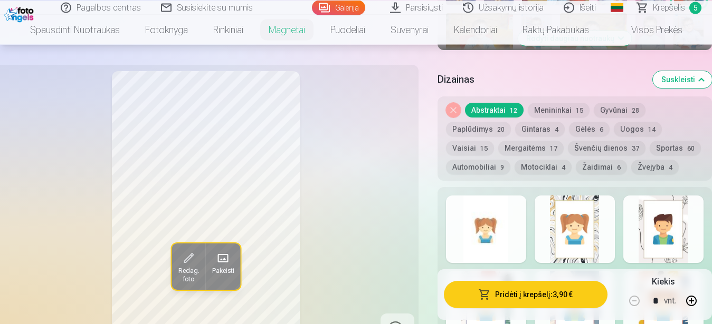
click at [493, 225] on div at bounding box center [486, 230] width 80 height 68
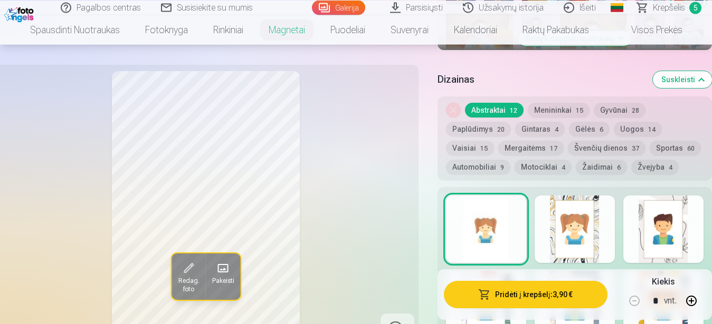
click at [422, 226] on div "Redag. foto Pakeisti Spustelėkite vaizdą, kad atidarytumėte išplėstinį vaizdą S…" at bounding box center [356, 102] width 712 height 1013
click at [496, 292] on button "Pridėti į krepšelį : 3,90 €" at bounding box center [526, 294] width 164 height 27
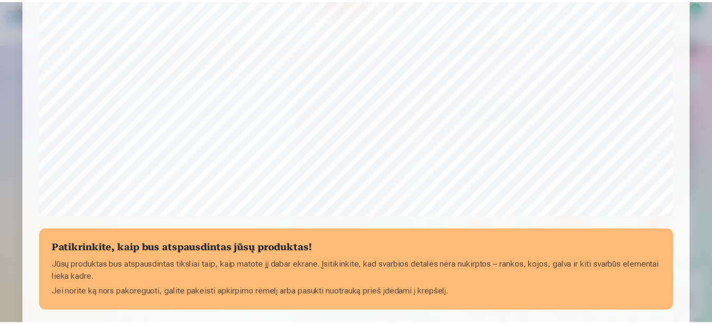
scroll to position [369, 0]
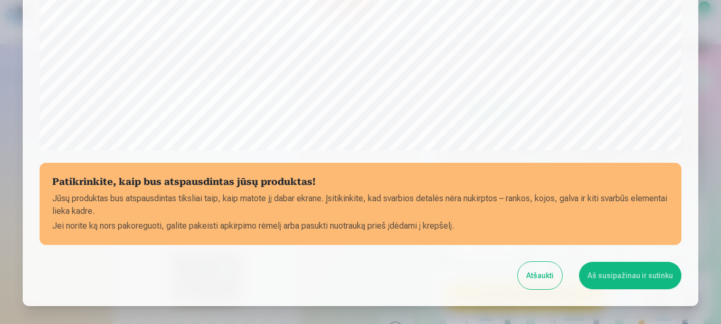
click at [613, 272] on button "Aš susipažinau ir sutinku" at bounding box center [630, 275] width 102 height 27
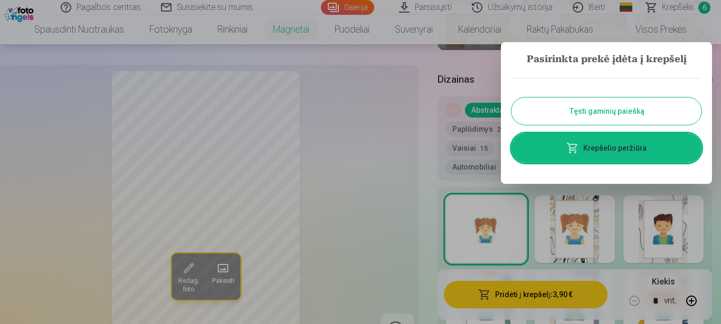
click at [579, 154] on span at bounding box center [572, 148] width 13 height 13
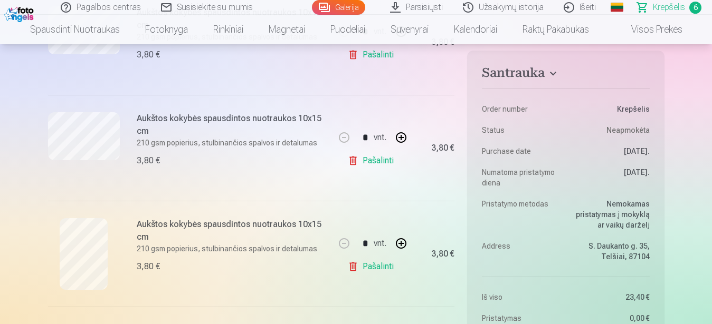
scroll to position [430, 0]
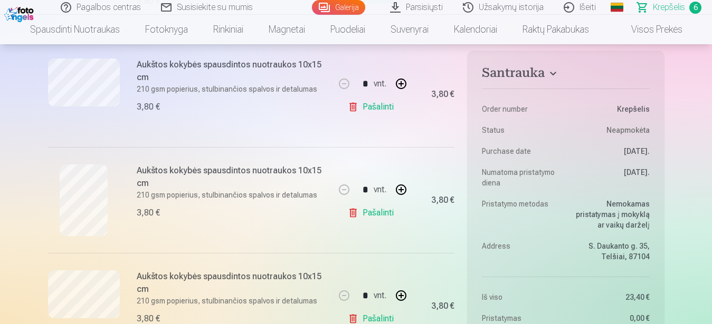
click at [362, 214] on link "Pašalinti" at bounding box center [373, 213] width 50 height 21
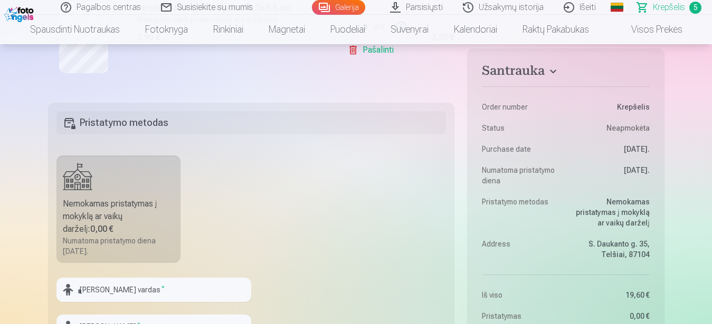
scroll to position [753, 0]
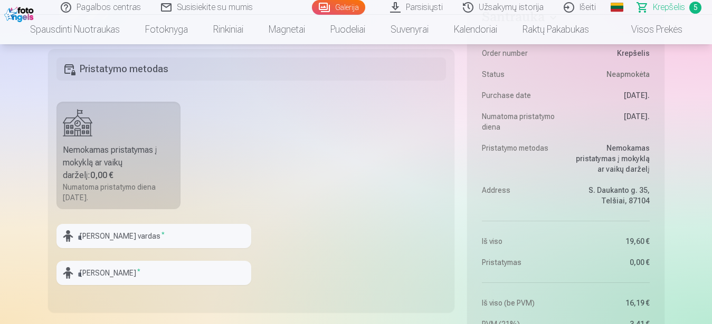
click at [138, 161] on div "Nemokamas pristatymas į mokyklą ar vaikų darželį : 0,00 €" at bounding box center [119, 163] width 112 height 38
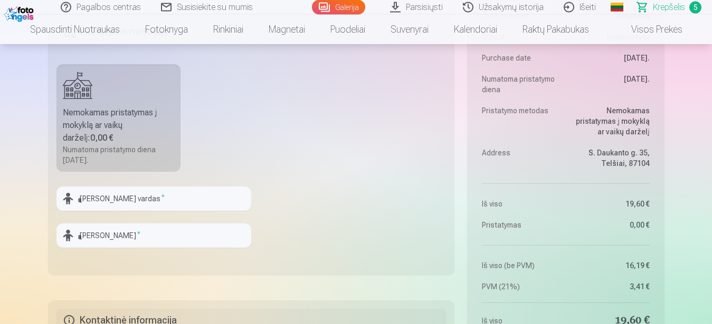
scroll to position [807, 0]
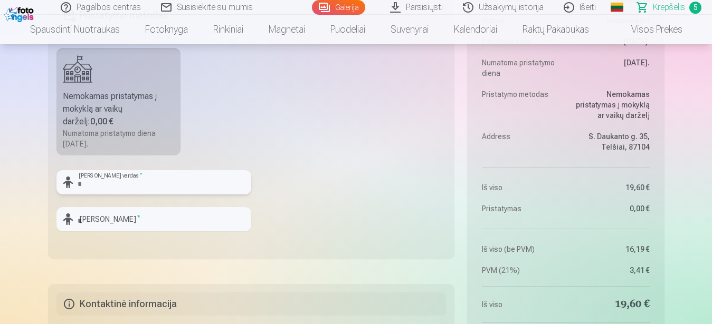
click at [167, 186] on input "text" at bounding box center [153, 182] width 195 height 24
type input "*****"
click at [84, 217] on input "text" at bounding box center [153, 219] width 195 height 24
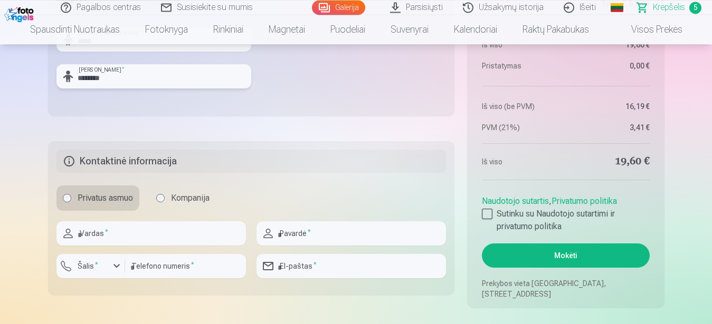
scroll to position [968, 0]
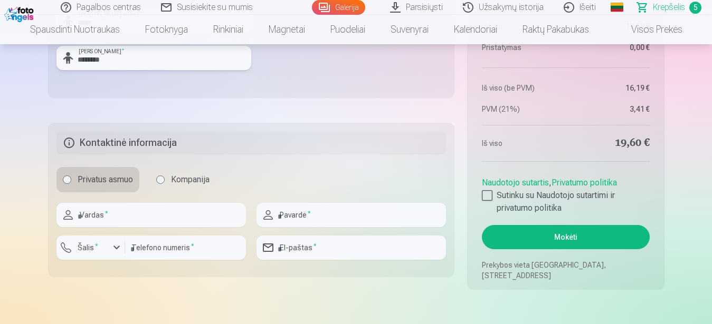
type input "********"
click at [204, 221] on input "text" at bounding box center [150, 215] width 189 height 24
type input "******"
click at [282, 222] on input "text" at bounding box center [350, 215] width 189 height 24
type input "**********"
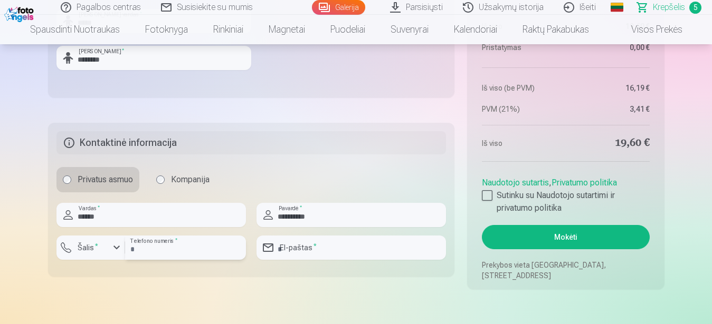
click at [147, 251] on input "number" at bounding box center [185, 248] width 121 height 24
click at [119, 249] on div "button" at bounding box center [116, 248] width 13 height 13
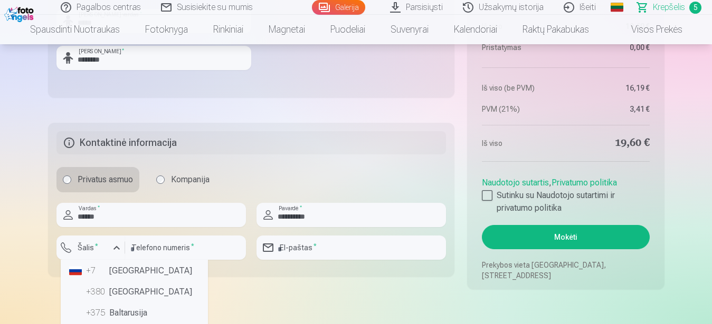
scroll to position [66, 0]
click at [121, 294] on li "+370 Lietuva" at bounding box center [134, 295] width 139 height 21
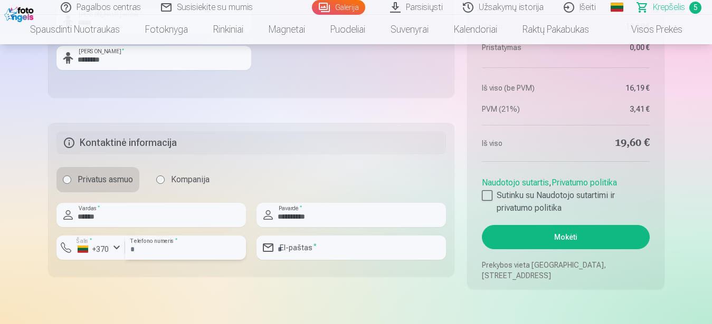
click at [159, 255] on input "number" at bounding box center [185, 248] width 121 height 24
click at [136, 251] on input "*********" at bounding box center [185, 248] width 121 height 24
type input "********"
click at [315, 253] on input "email" at bounding box center [350, 248] width 189 height 24
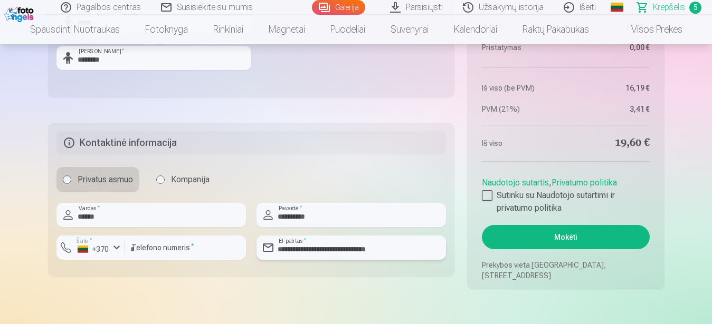
scroll to position [915, 0]
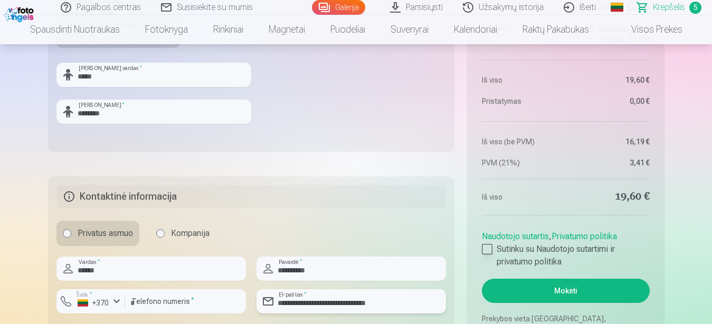
type input "**********"
click at [486, 253] on div at bounding box center [487, 249] width 11 height 11
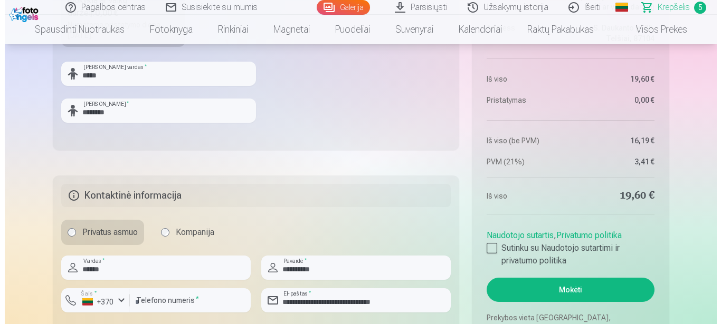
scroll to position [968, 0]
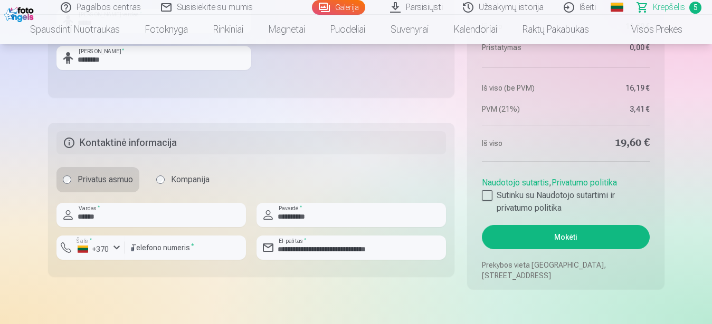
click at [590, 242] on button "Mokėti" at bounding box center [565, 237] width 167 height 24
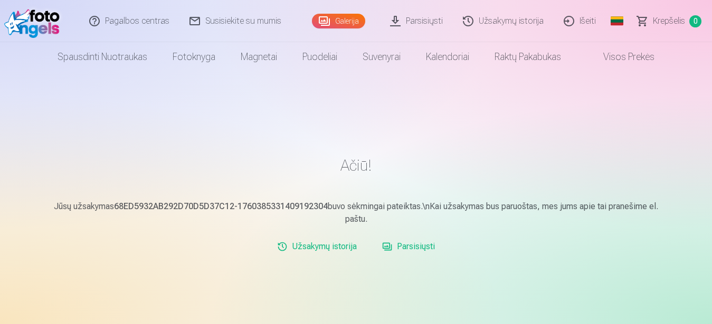
click at [417, 19] on link "Parsisiųsti" at bounding box center [416, 21] width 73 height 42
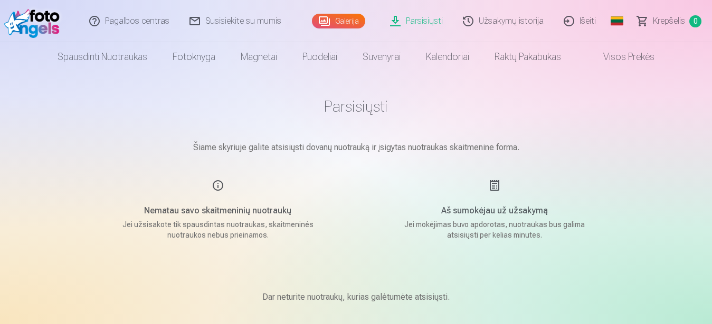
click at [339, 23] on link "Galerija" at bounding box center [338, 21] width 53 height 15
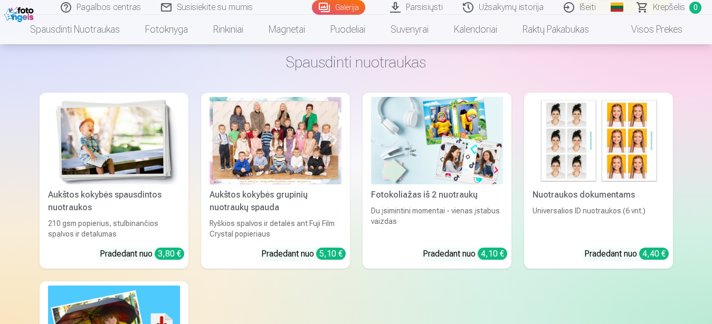
scroll to position [4465, 0]
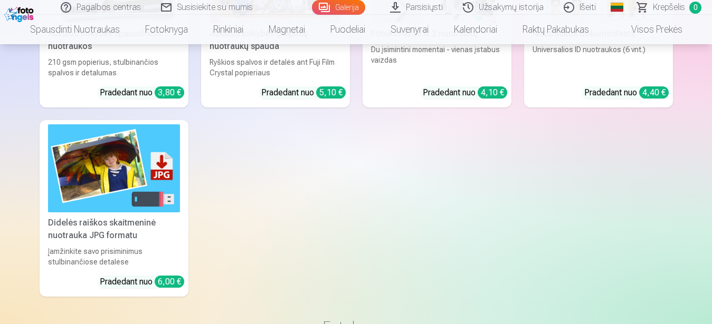
click at [146, 244] on link "Didelės raiškos skaitmeninė nuotrauka JPG formatu Įamžinkite savo prisiminimus …" at bounding box center [114, 208] width 149 height 177
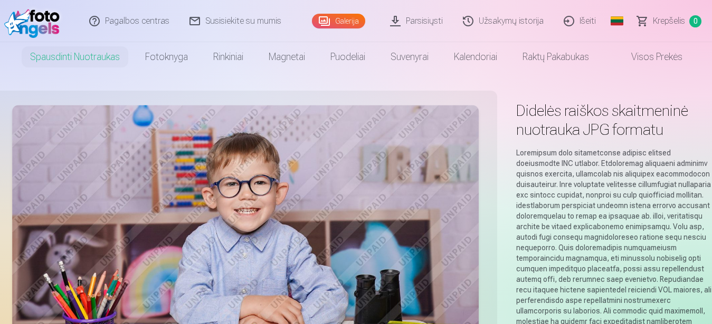
click at [494, 18] on link "Užsakymų istorija" at bounding box center [503, 21] width 101 height 42
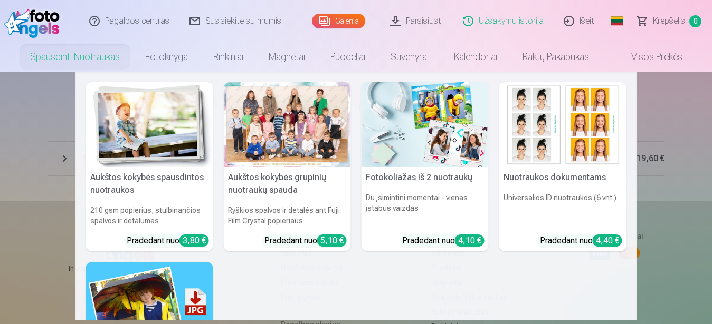
click at [57, 56] on link "Spausdinti nuotraukas" at bounding box center [74, 57] width 115 height 30
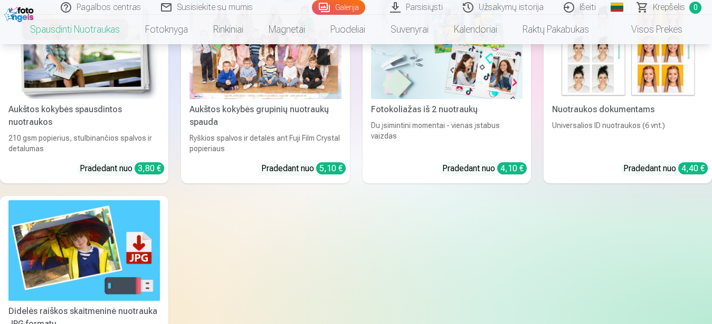
scroll to position [377, 0]
